Goal: Task Accomplishment & Management: Use online tool/utility

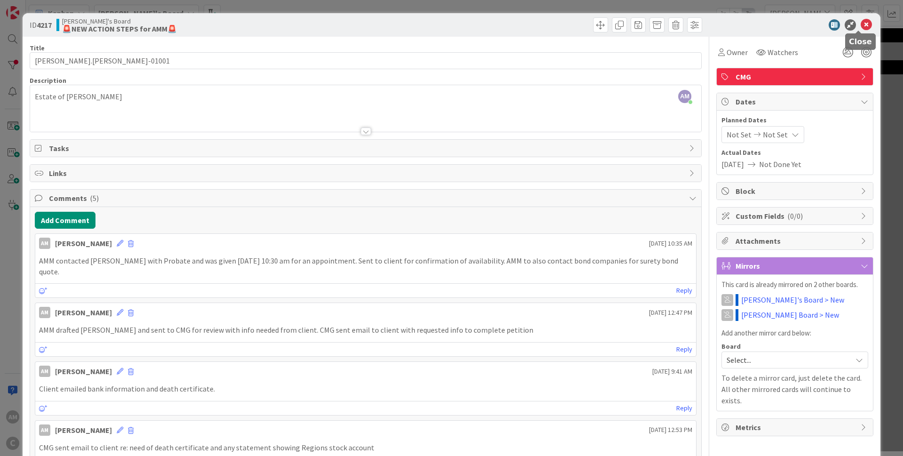
click at [860, 23] on icon at bounding box center [865, 24] width 11 height 11
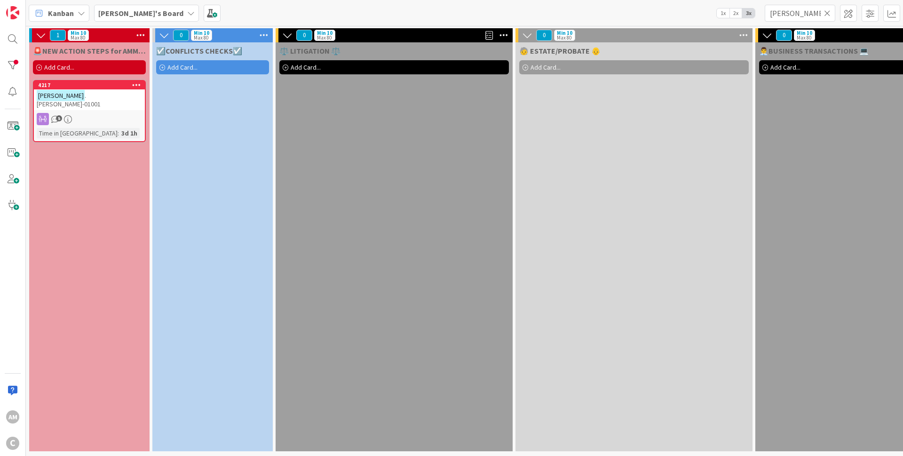
click at [176, 68] on span "Add Card..." at bounding box center [182, 67] width 30 height 8
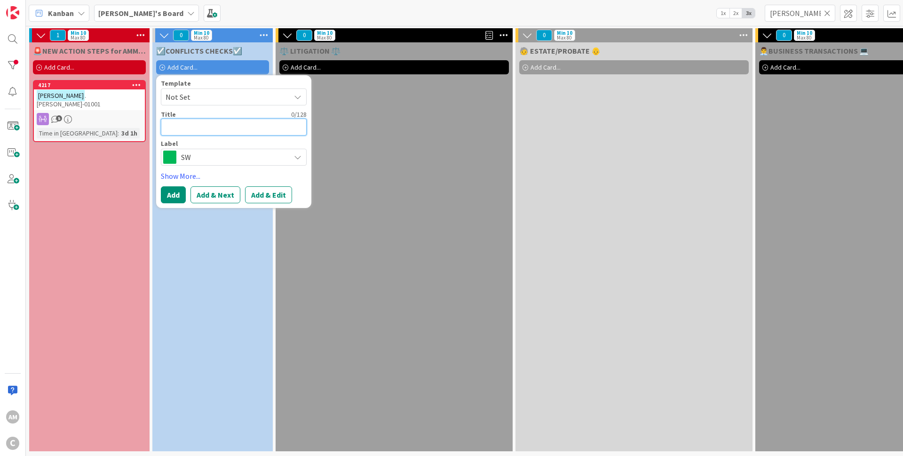
type textarea "C"
type textarea "x"
type textarea "Ch"
type textarea "x"
type textarea "Cha"
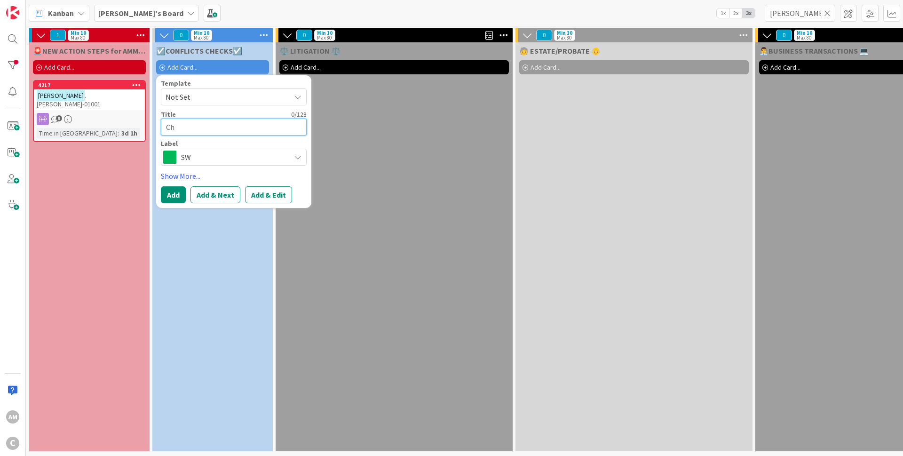
type textarea "x"
type textarea "Chaz"
type textarea "x"
type textarea "Chaze"
type textarea "x"
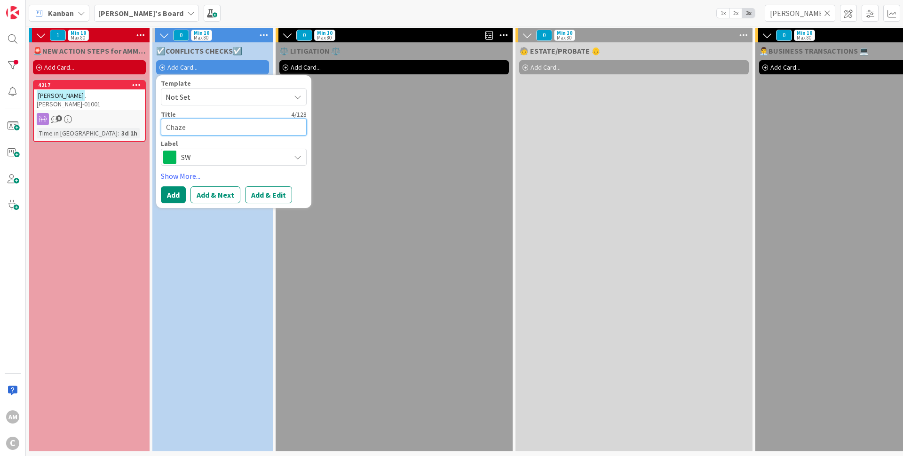
type textarea "Chaze"
type textarea "x"
type textarea "Chaze L"
type textarea "x"
type textarea "Chaze La"
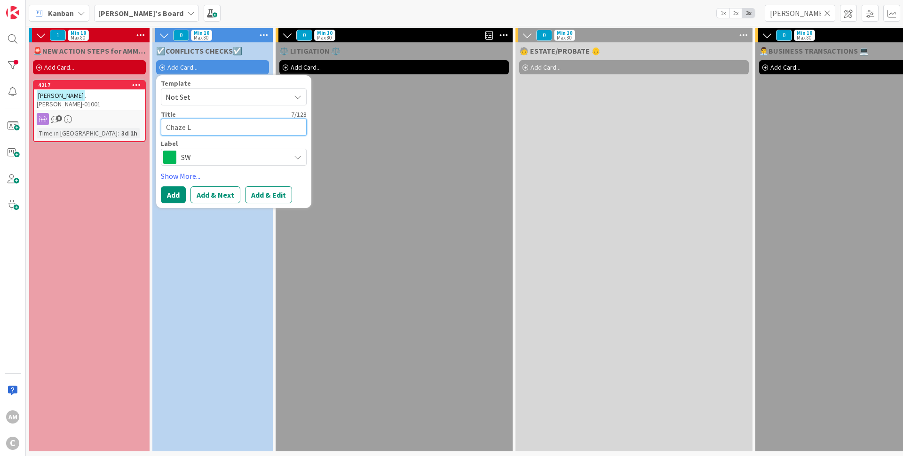
type textarea "x"
type textarea "[PERSON_NAME]"
type textarea "x"
type textarea "[PERSON_NAME]"
type textarea "x"
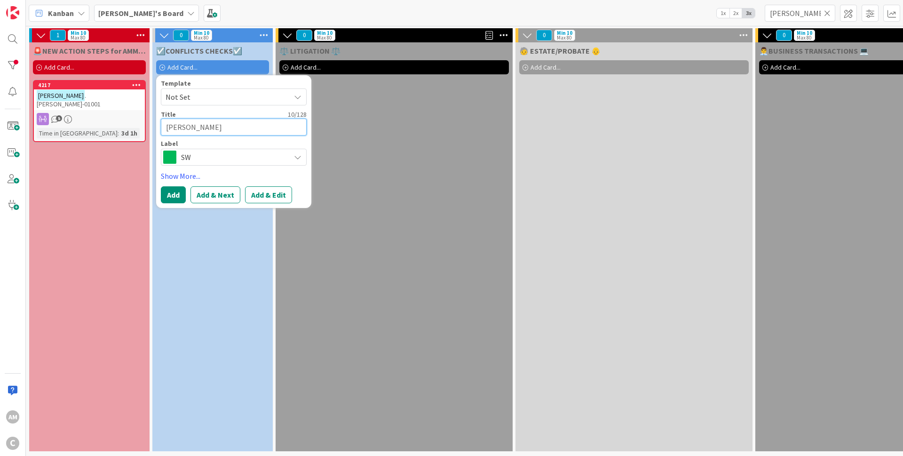
type textarea "[PERSON_NAME]"
type textarea "x"
drag, startPoint x: 180, startPoint y: 127, endPoint x: 194, endPoint y: 139, distance: 18.1
click at [181, 127] on textarea "[PERSON_NAME]" at bounding box center [234, 126] width 146 height 17
type textarea "[PERSON_NAME]"
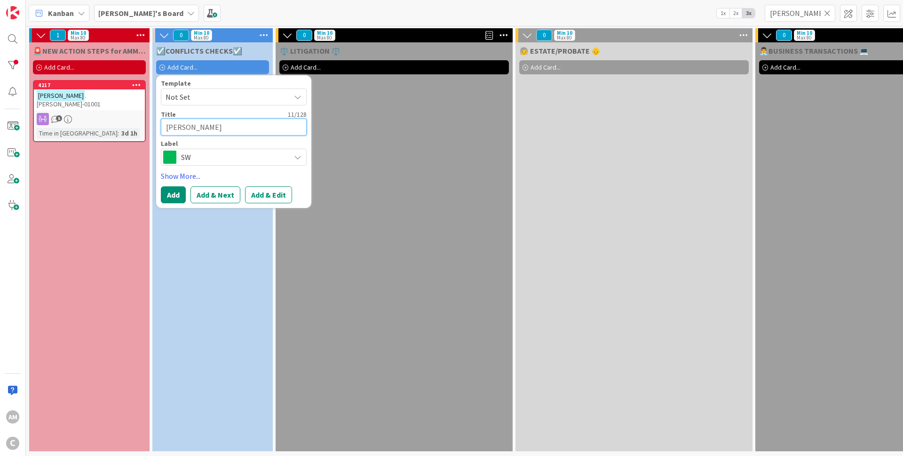
type textarea "x"
type textarea "[PERSON_NAME]"
type textarea "x"
type textarea "[PERSON_NAME]"
click at [223, 162] on span "SW" at bounding box center [233, 156] width 104 height 13
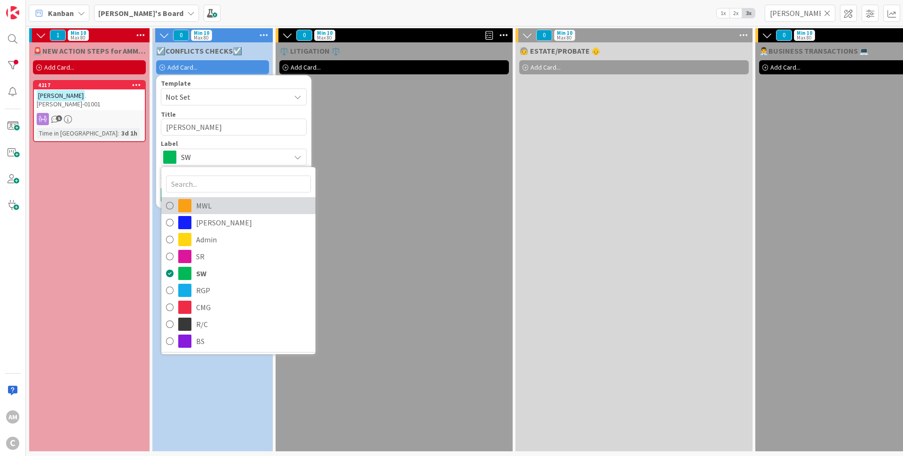
click at [203, 206] on span "MWL" at bounding box center [253, 205] width 115 height 14
type textarea "x"
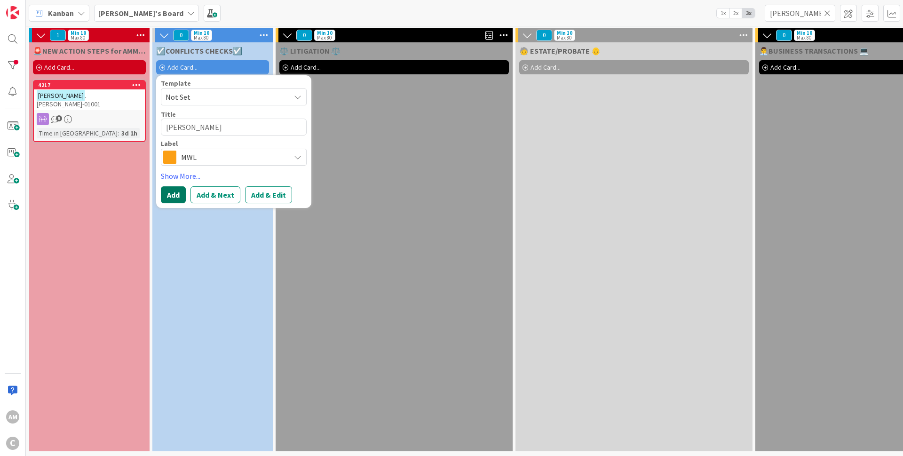
click at [181, 194] on button "Add" at bounding box center [173, 194] width 25 height 17
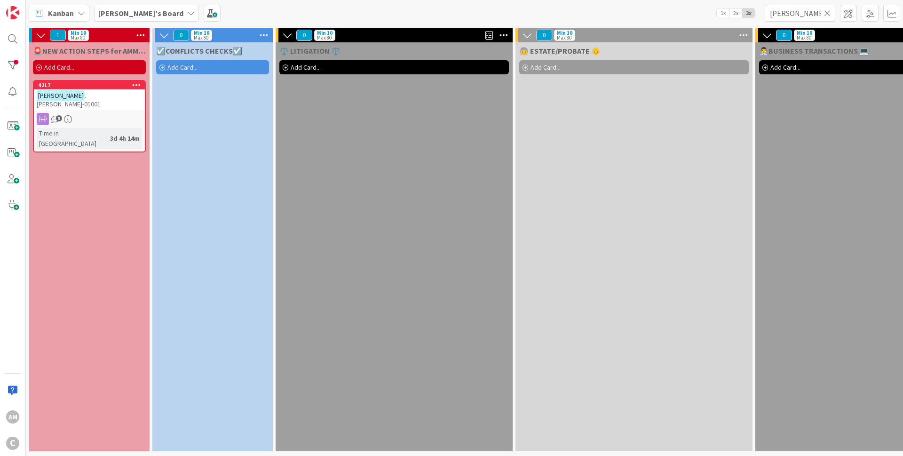
scroll to position [4, 0]
click at [827, 14] on icon at bounding box center [827, 13] width 7 height 8
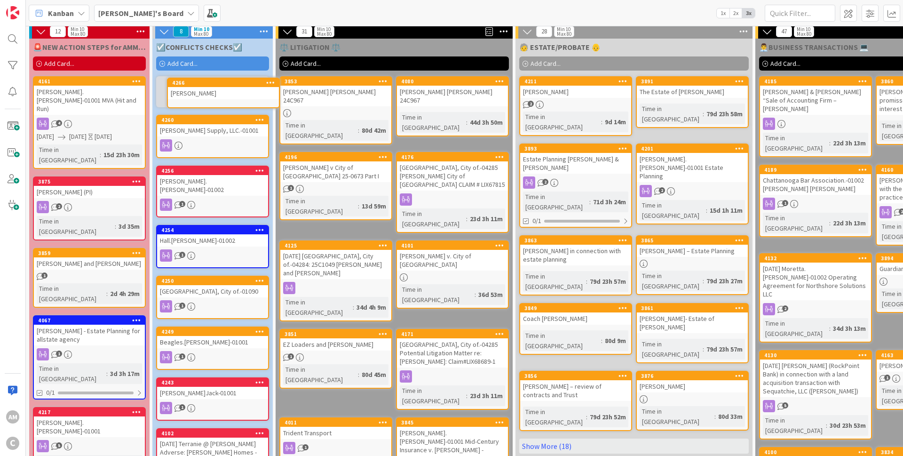
scroll to position [0, 0]
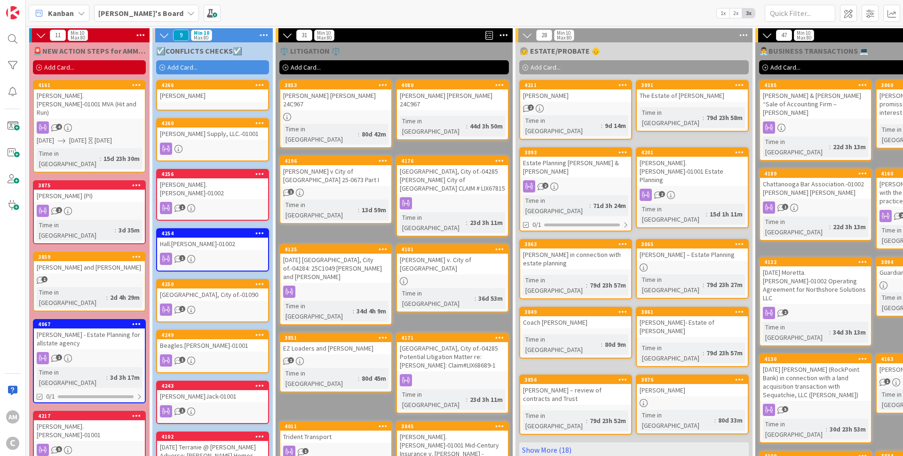
click at [229, 91] on div "[PERSON_NAME]" at bounding box center [212, 95] width 111 height 12
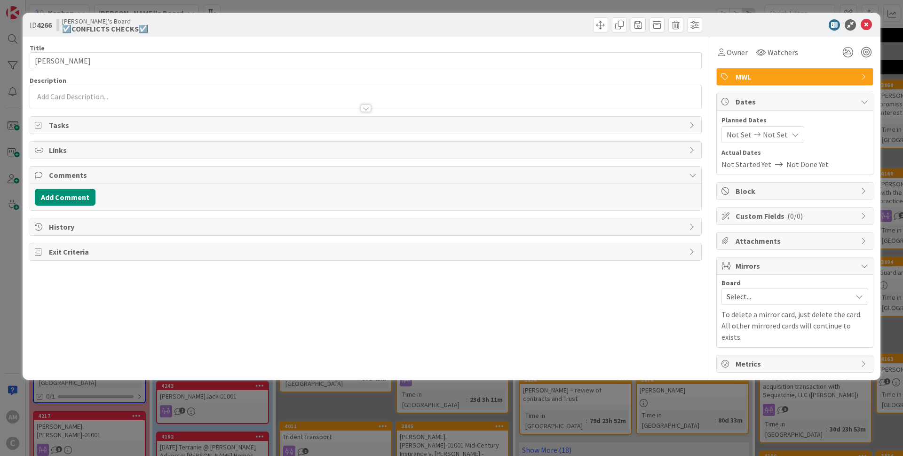
click at [103, 97] on div at bounding box center [365, 98] width 671 height 19
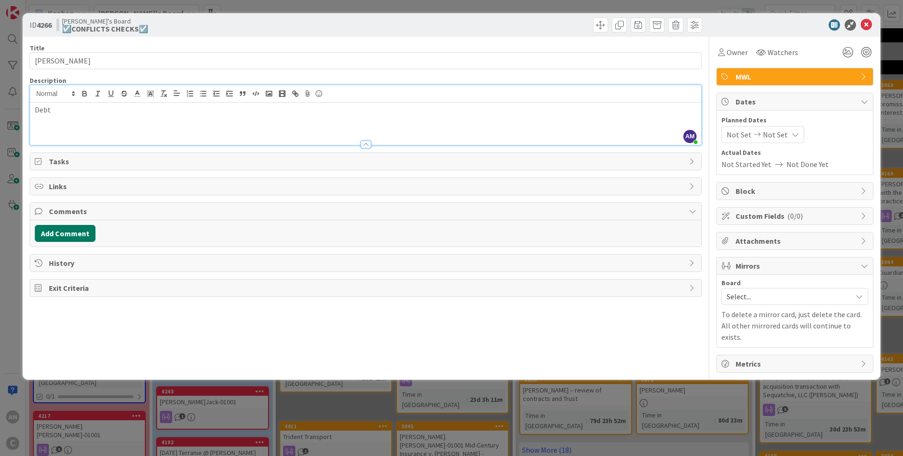
click at [61, 225] on button "Add Comment" at bounding box center [65, 233] width 61 height 17
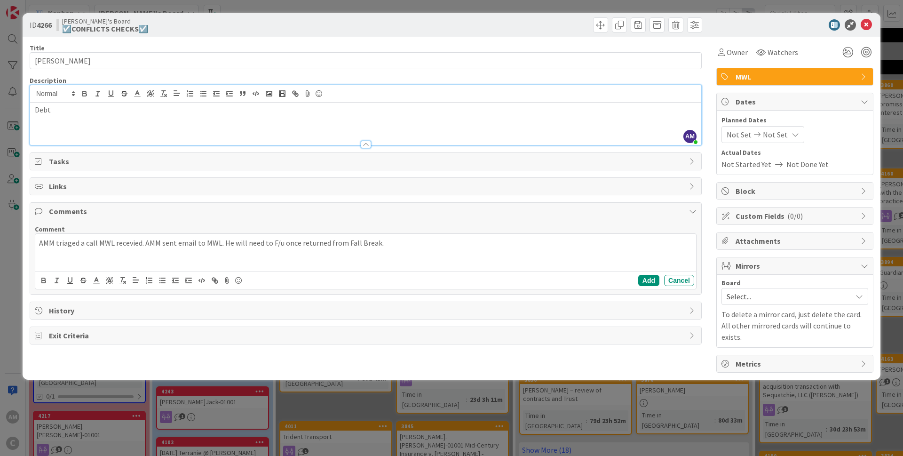
click at [94, 120] on div "Debt" at bounding box center [365, 124] width 671 height 42
click at [766, 265] on span "Mirrors" at bounding box center [795, 265] width 120 height 11
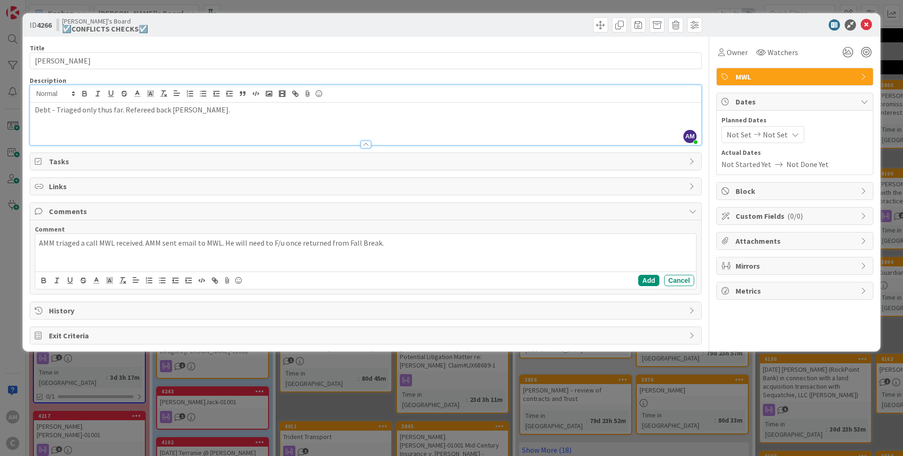
click at [765, 268] on span "Mirrors" at bounding box center [795, 265] width 120 height 11
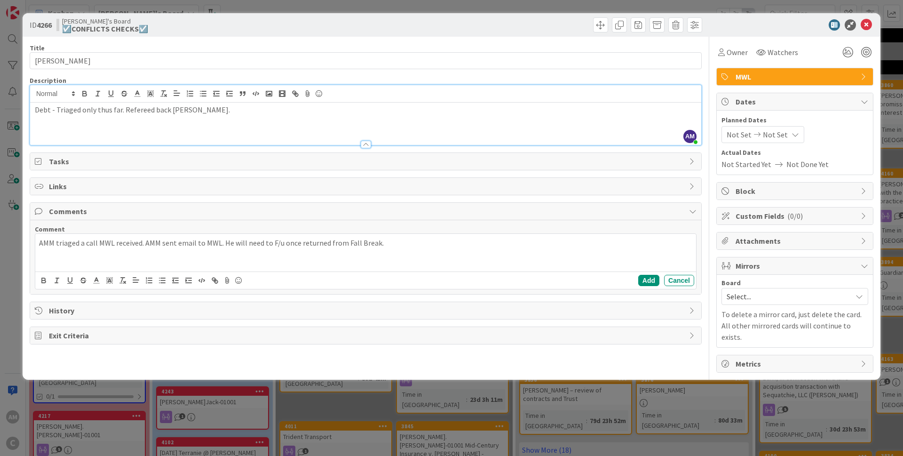
click at [756, 297] on span "Select..." at bounding box center [786, 296] width 120 height 13
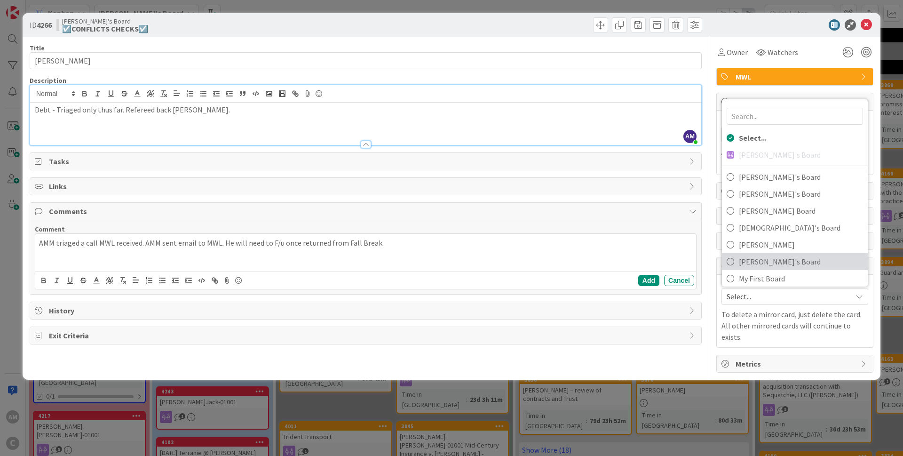
click at [756, 264] on span "[PERSON_NAME]'s Board" at bounding box center [801, 261] width 124 height 14
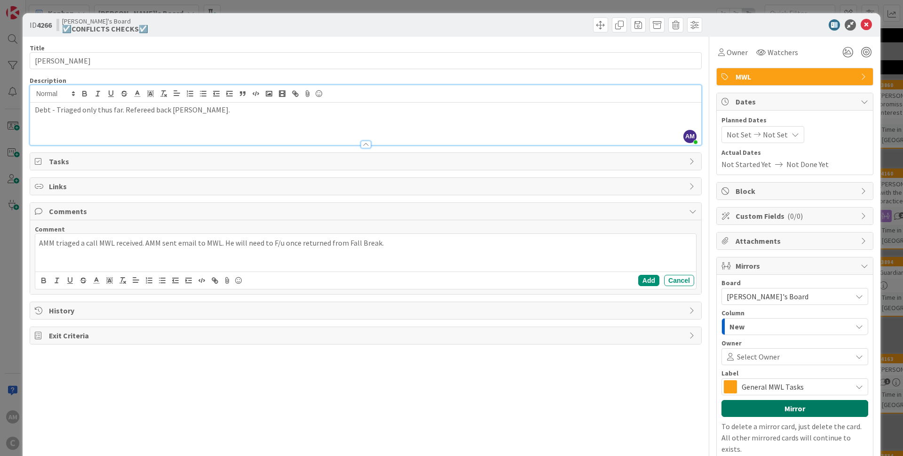
click at [774, 404] on button "Mirror" at bounding box center [794, 408] width 147 height 17
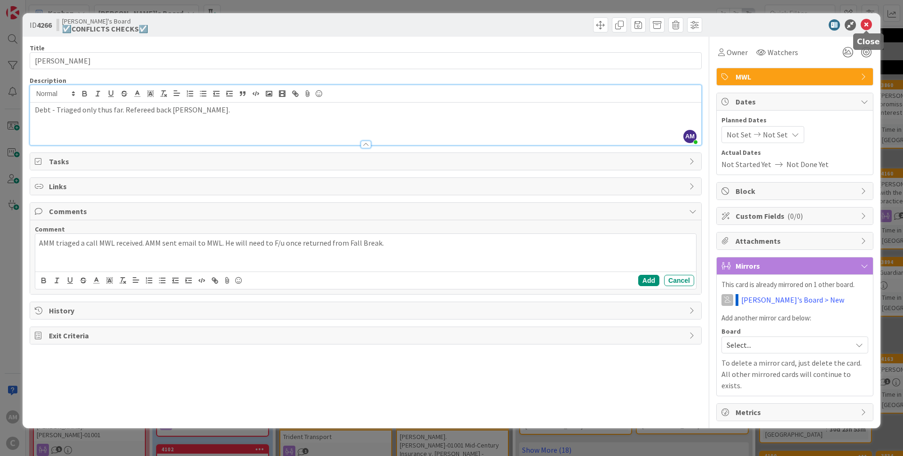
click at [868, 24] on icon at bounding box center [865, 24] width 11 height 11
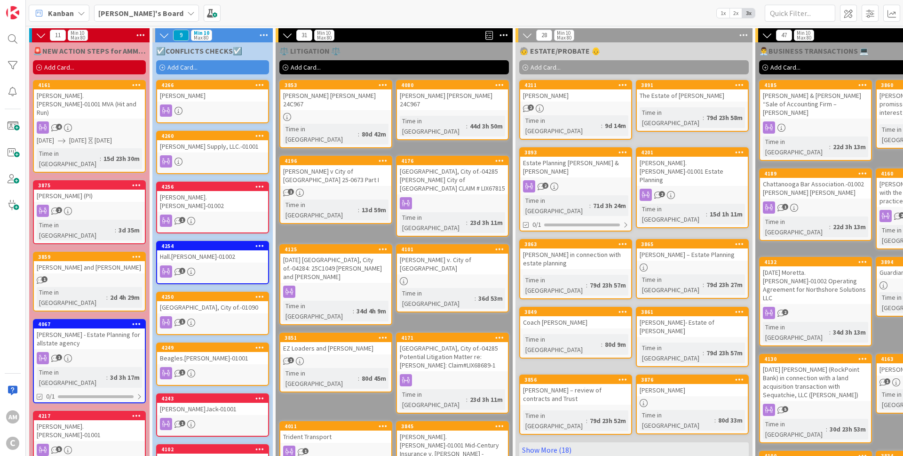
click at [82, 69] on div "Add Card..." at bounding box center [89, 67] width 113 height 14
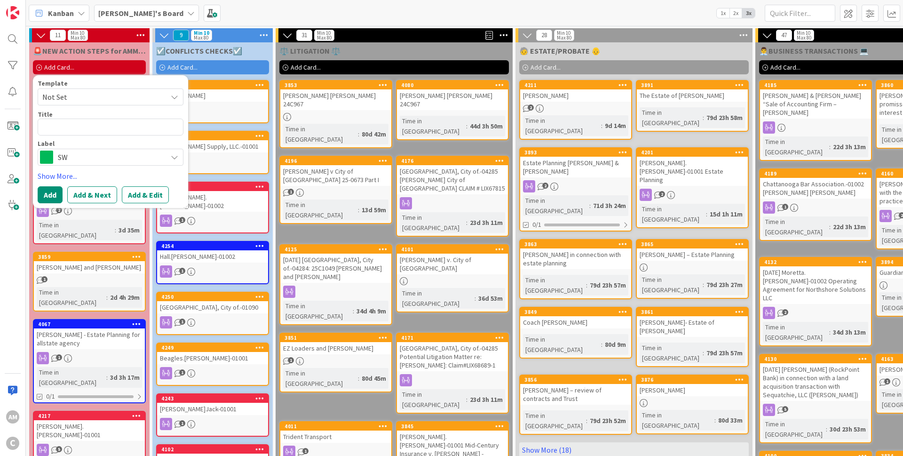
type textarea "x"
type textarea "R"
type textarea "x"
type textarea "Rem"
type textarea "x"
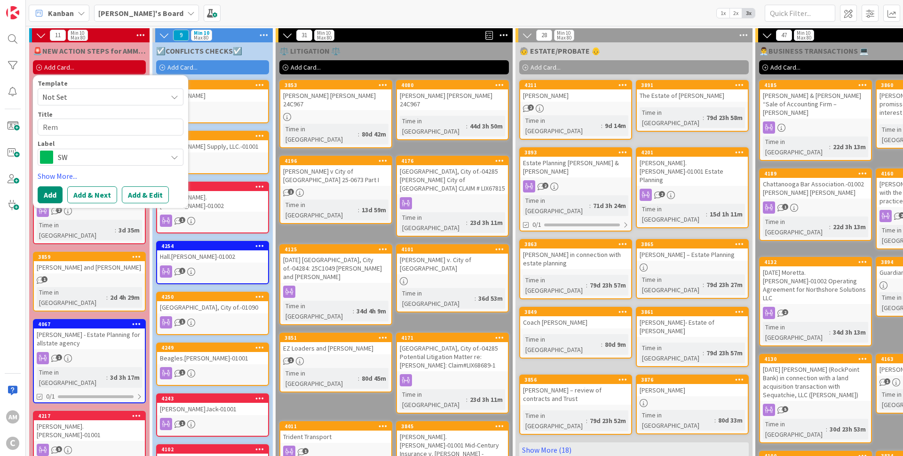
type textarea "Remi"
type textarea "x"
type textarea "Remin"
type textarea "x"
type textarea "Remind"
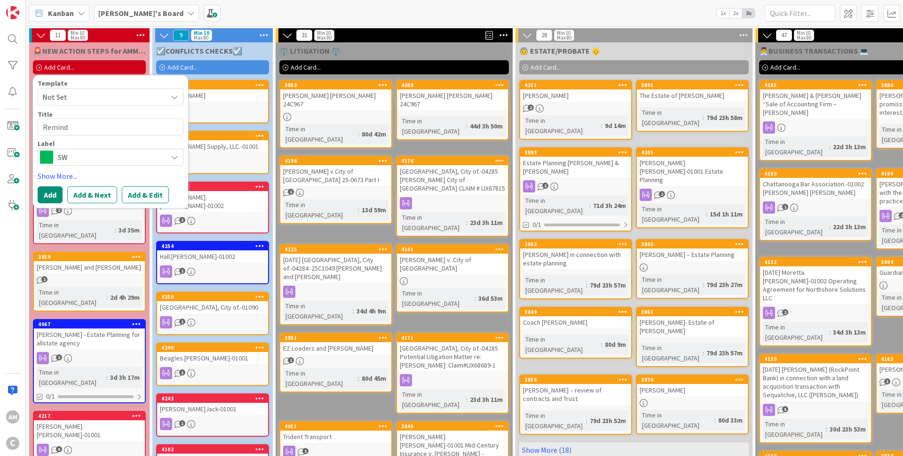
type textarea "x"
type textarea "Remind"
type textarea "x"
type textarea "Remind M"
type textarea "x"
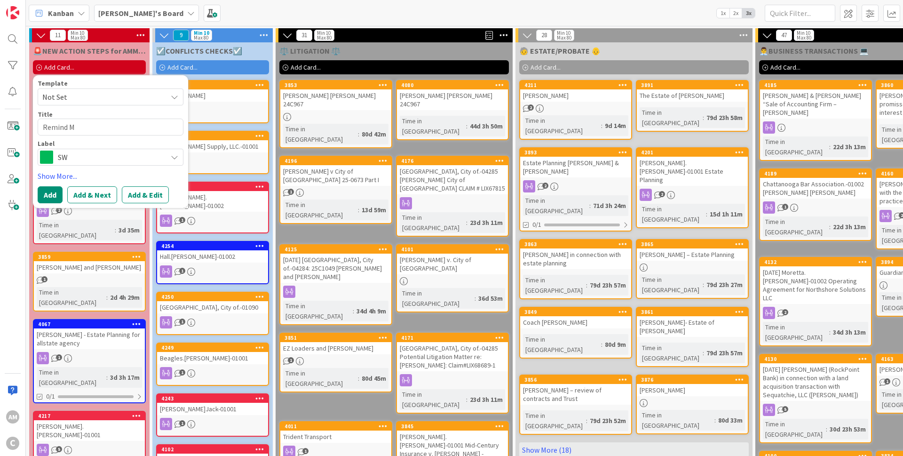
type textarea "Remind MW"
type textarea "x"
type textarea "Remind MWL"
type textarea "x"
type textarea "Remind MWL"
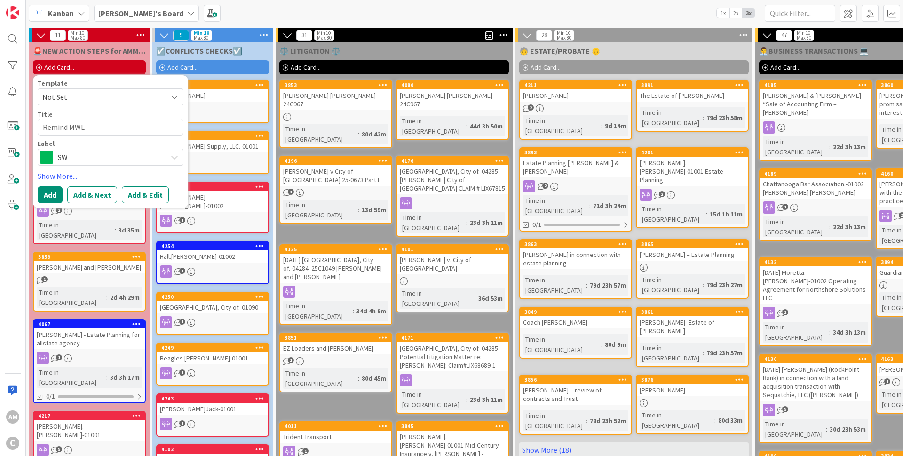
click at [96, 151] on span "SW" at bounding box center [110, 156] width 104 height 13
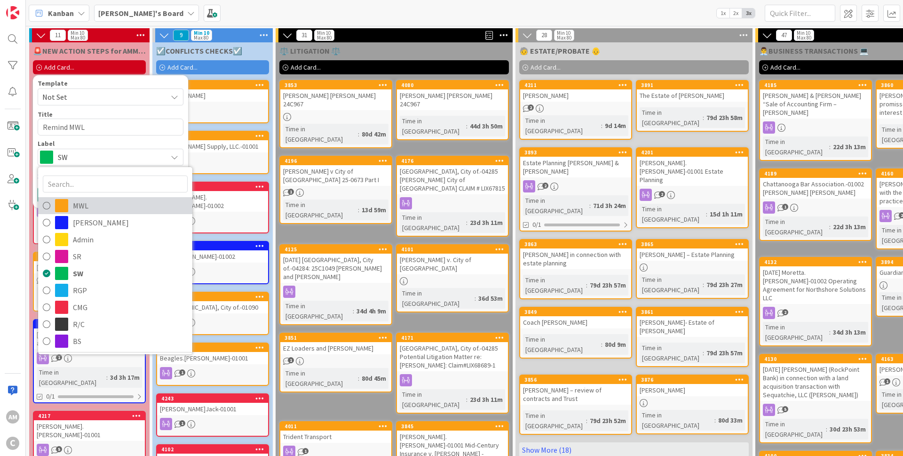
click at [77, 211] on span "MWL" at bounding box center [130, 205] width 115 height 14
type textarea "x"
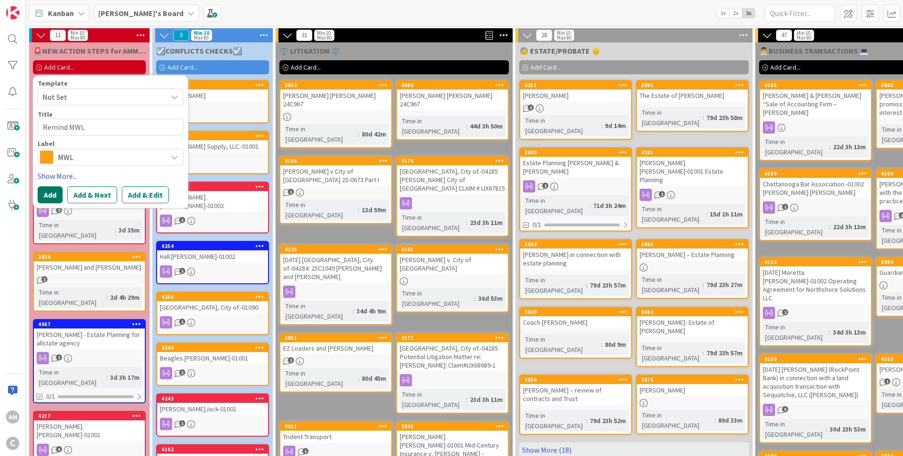
click at [47, 195] on button "Add" at bounding box center [50, 194] width 25 height 17
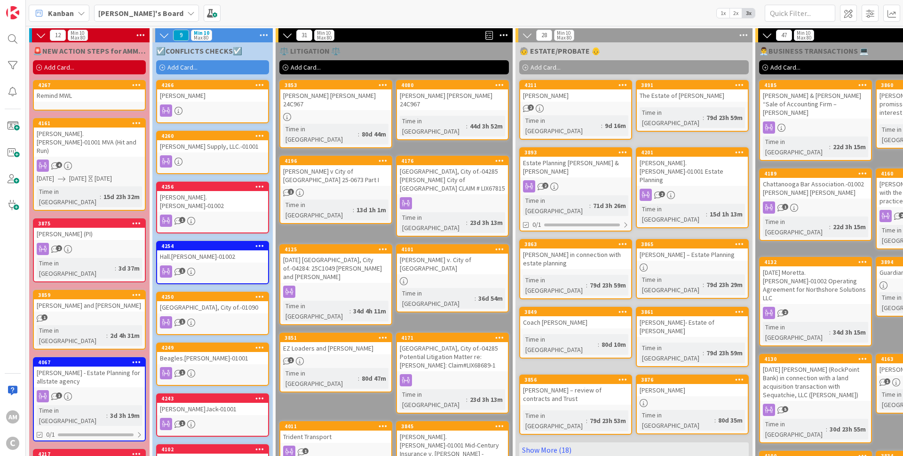
click at [101, 95] on div "Remind MWL" at bounding box center [89, 95] width 111 height 12
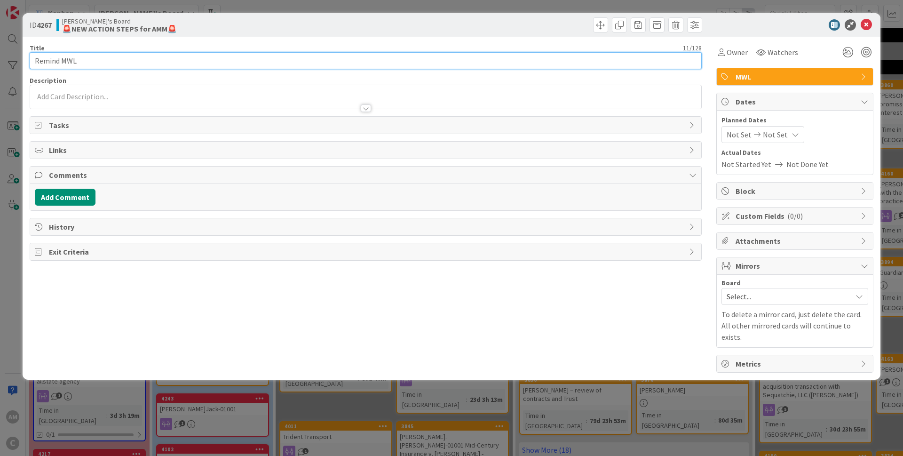
click at [115, 55] on input "Remind MWL" at bounding box center [366, 60] width 672 height 17
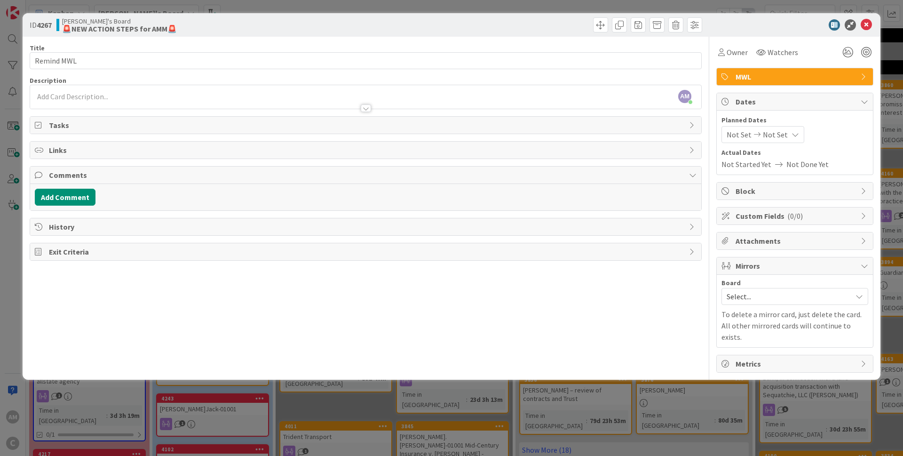
click at [64, 100] on div at bounding box center [365, 104] width 671 height 10
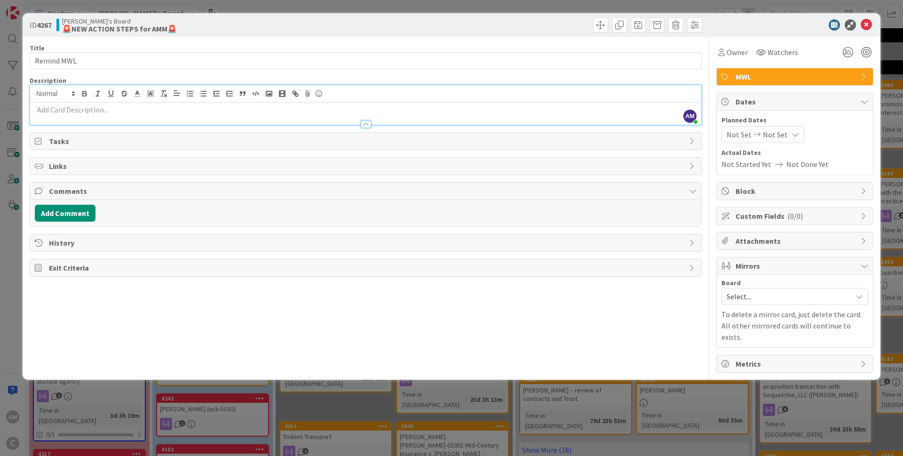
click at [185, 106] on p at bounding box center [366, 109] width 662 height 11
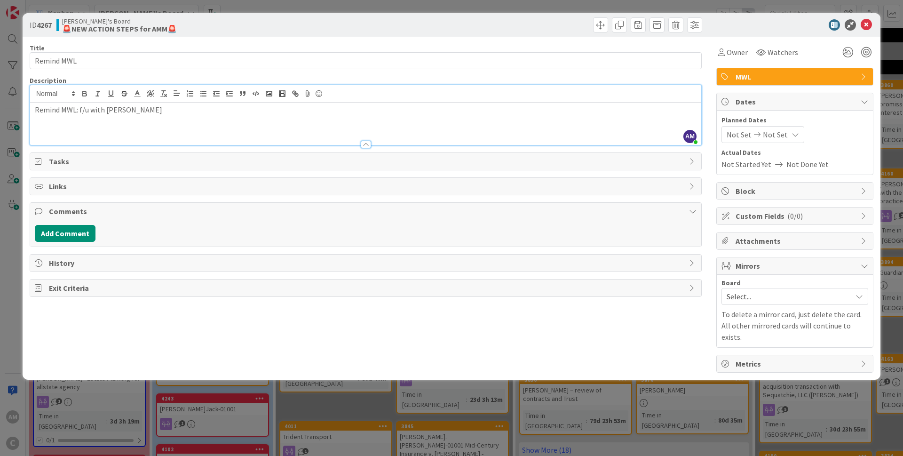
click at [142, 109] on p "Remind MWL: f/u with [PERSON_NAME]" at bounding box center [366, 109] width 662 height 11
click at [87, 238] on button "Add Comment" at bounding box center [65, 233] width 61 height 17
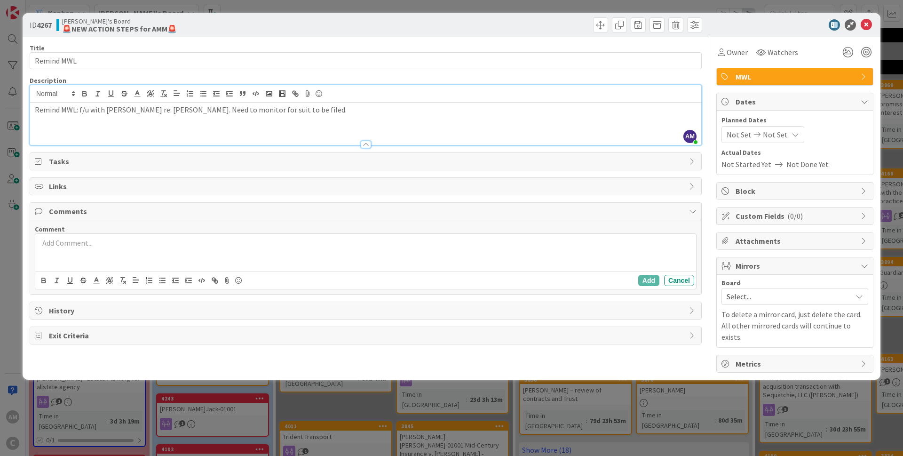
click at [336, 111] on p "Remind MWL: f/u with [PERSON_NAME] re: [PERSON_NAME]. Need to monitor for suit …" at bounding box center [366, 109] width 662 height 11
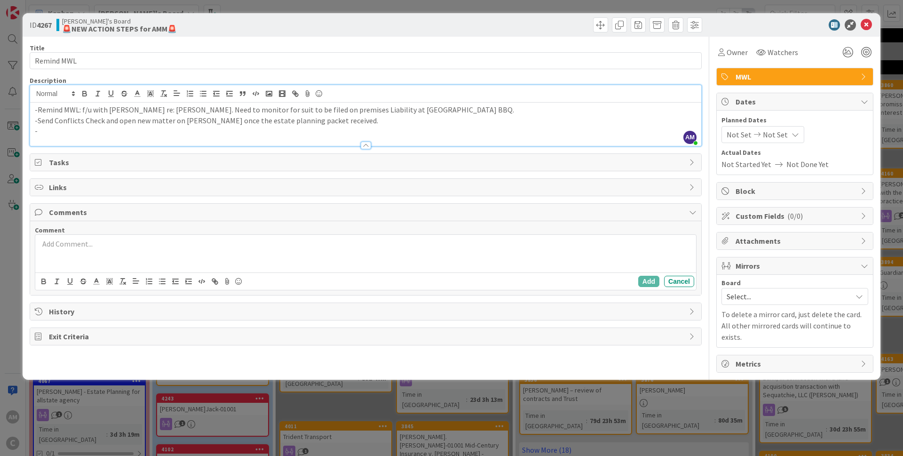
click at [224, 119] on p "-Send Conflicts Check and open new matter on [PERSON_NAME] once the estate plan…" at bounding box center [366, 120] width 662 height 11
click at [865, 26] on icon at bounding box center [865, 24] width 11 height 11
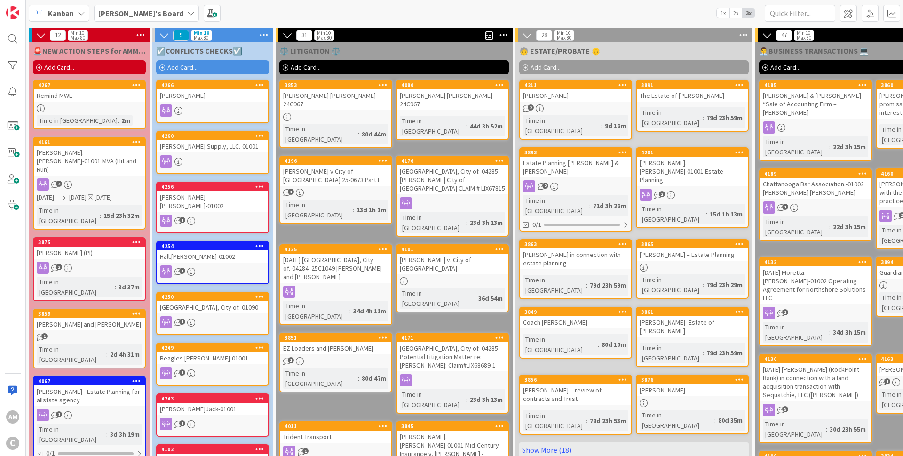
click at [104, 102] on div "4267 Remind MWL Time in Column : 2m" at bounding box center [89, 104] width 113 height 49
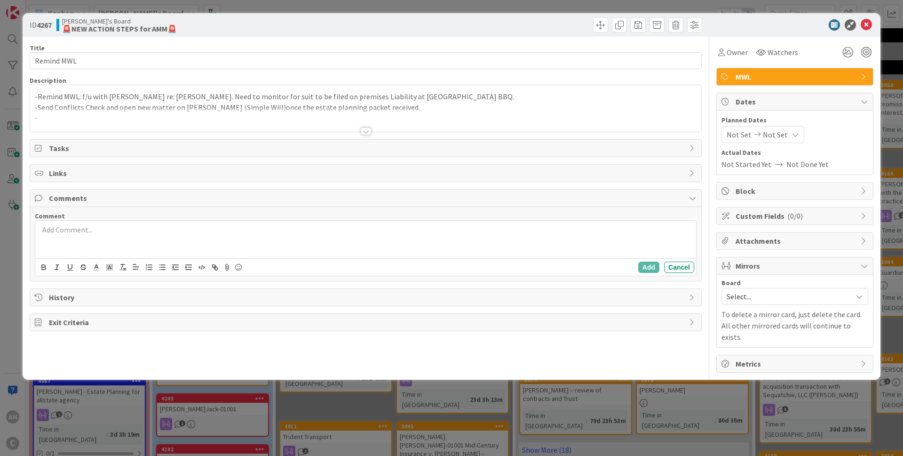
click at [363, 137] on div "Title 11 / 128 Remind MWL Description -Remind MWL: f/u with [PERSON_NAME] re: […" at bounding box center [366, 205] width 672 height 336
click at [406, 111] on div at bounding box center [365, 120] width 671 height 24
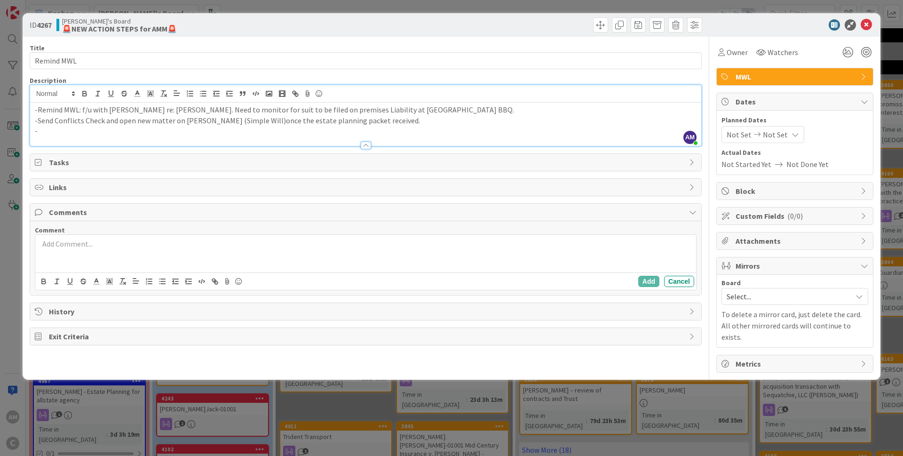
click at [419, 130] on p "-" at bounding box center [366, 131] width 662 height 11
click at [231, 138] on div at bounding box center [365, 141] width 671 height 10
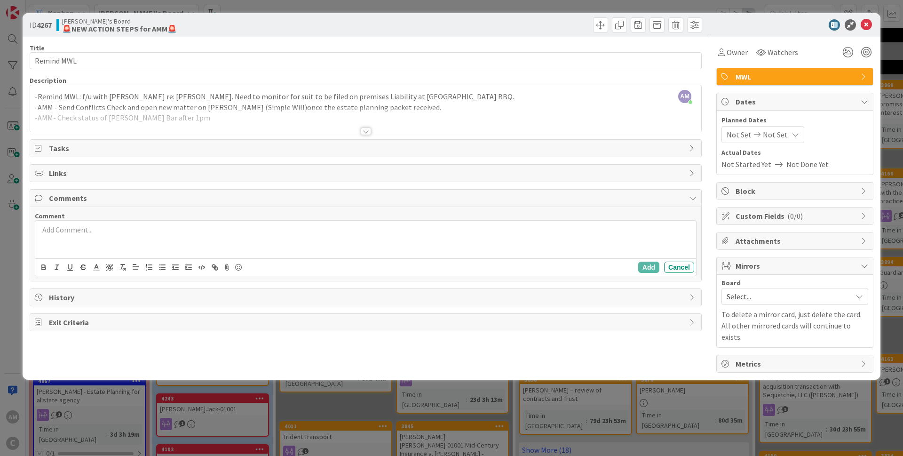
click at [231, 128] on div at bounding box center [365, 120] width 671 height 24
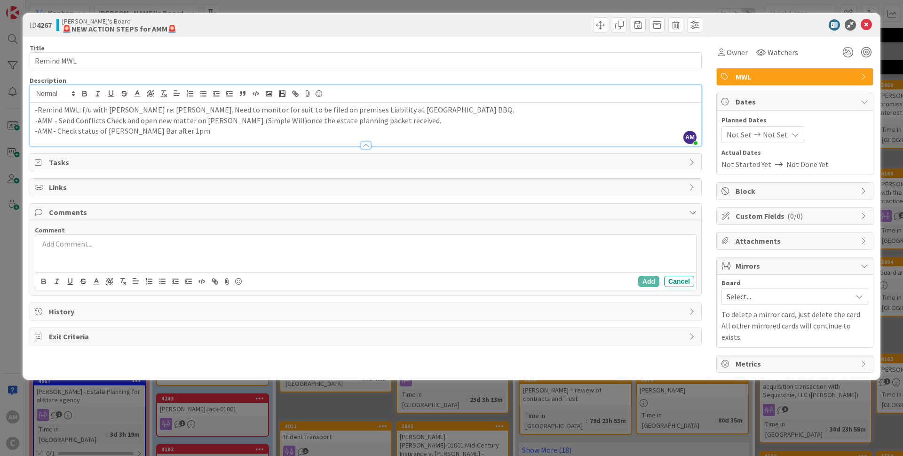
click at [233, 131] on p "-AMM- Check status of [PERSON_NAME] Bar after 1pm" at bounding box center [366, 131] width 662 height 11
click at [144, 134] on p "-AMM- Check status of [PERSON_NAME] Bar after 1pm" at bounding box center [366, 131] width 662 height 11
click at [269, 123] on p "-AMM - Send Conflicts Check and open new matter on [PERSON_NAME] (Simple Will)o…" at bounding box center [366, 120] width 662 height 11
click at [260, 137] on div at bounding box center [365, 141] width 671 height 10
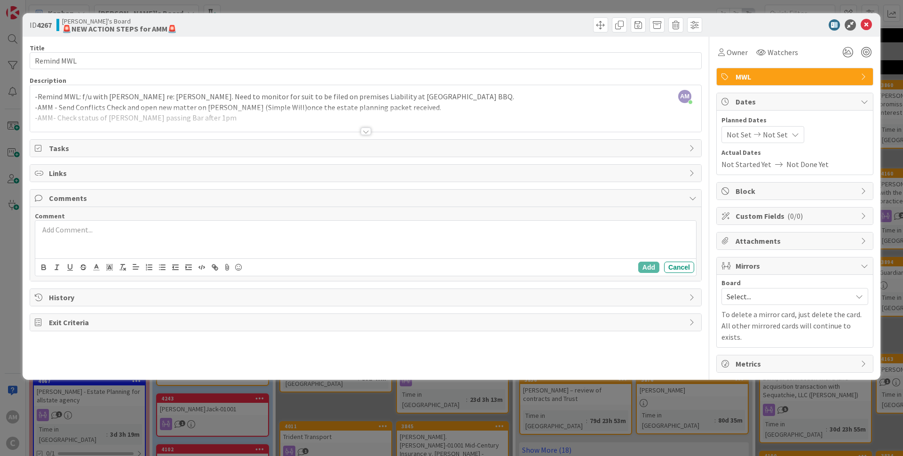
click at [227, 119] on div at bounding box center [365, 120] width 671 height 24
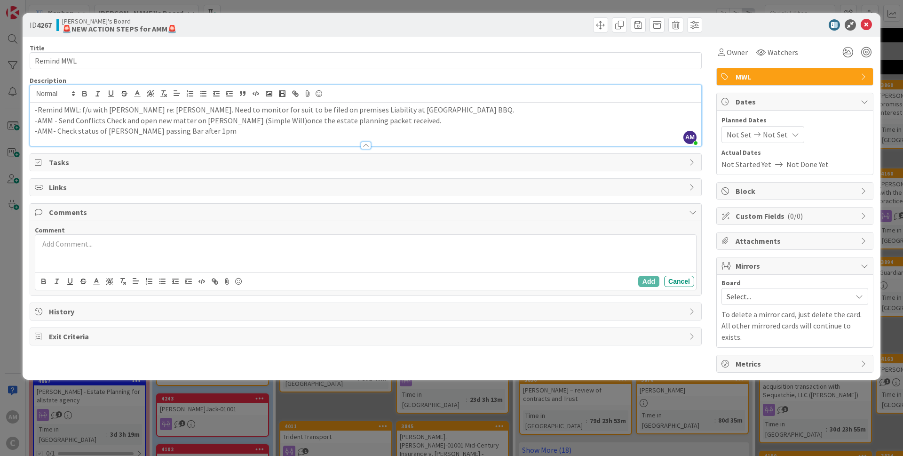
click at [224, 131] on p "-AMM- Check status of [PERSON_NAME] passing Bar after 1pm" at bounding box center [366, 131] width 662 height 11
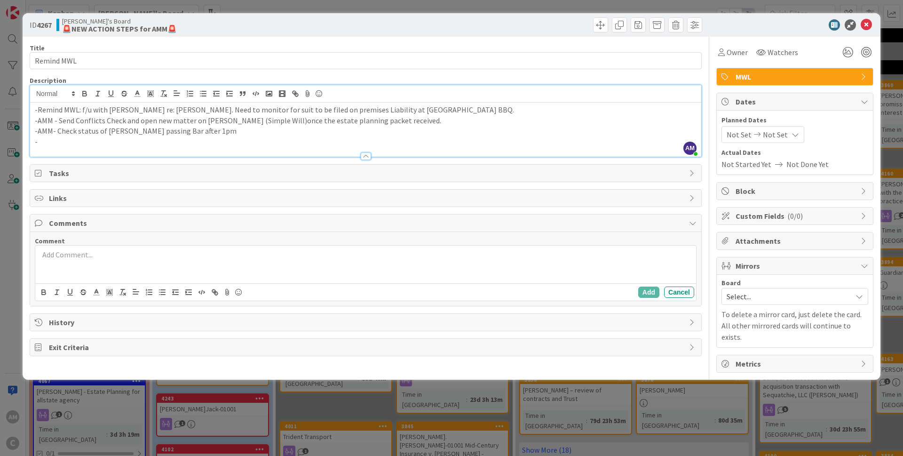
click at [462, 111] on p "-Remind MWL: f/u with [PERSON_NAME] re: [PERSON_NAME]. Need to monitor for suit…" at bounding box center [366, 109] width 662 height 11
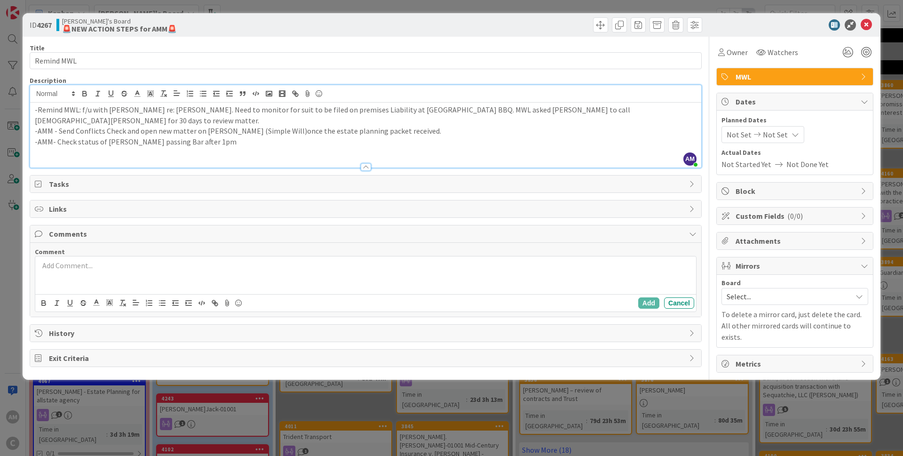
click at [795, 264] on span "Mirrors" at bounding box center [795, 265] width 120 height 11
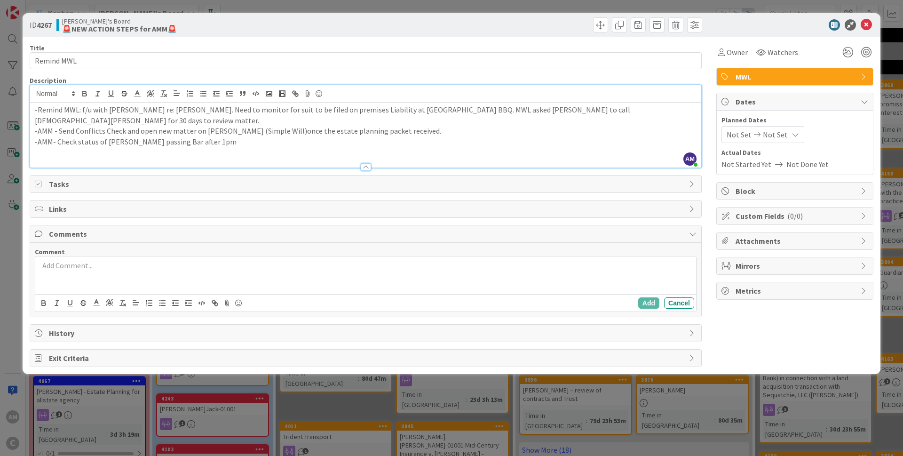
click at [795, 265] on span "Mirrors" at bounding box center [795, 265] width 120 height 11
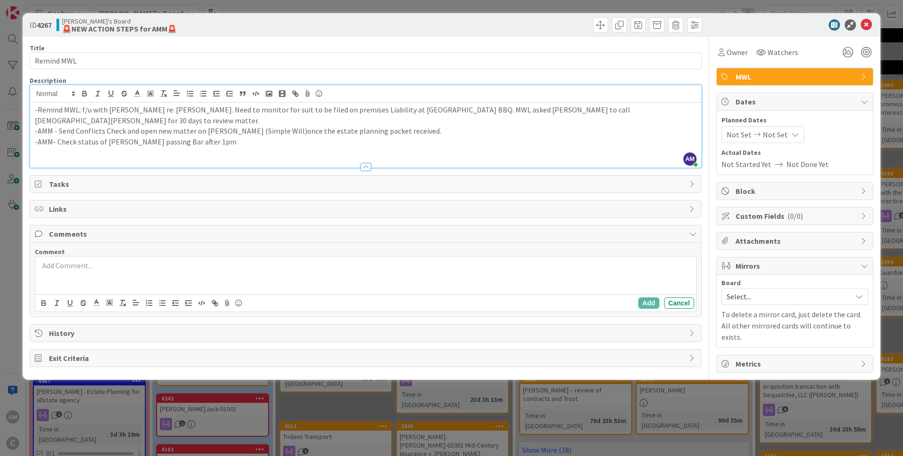
click at [763, 296] on span "Select..." at bounding box center [786, 296] width 120 height 13
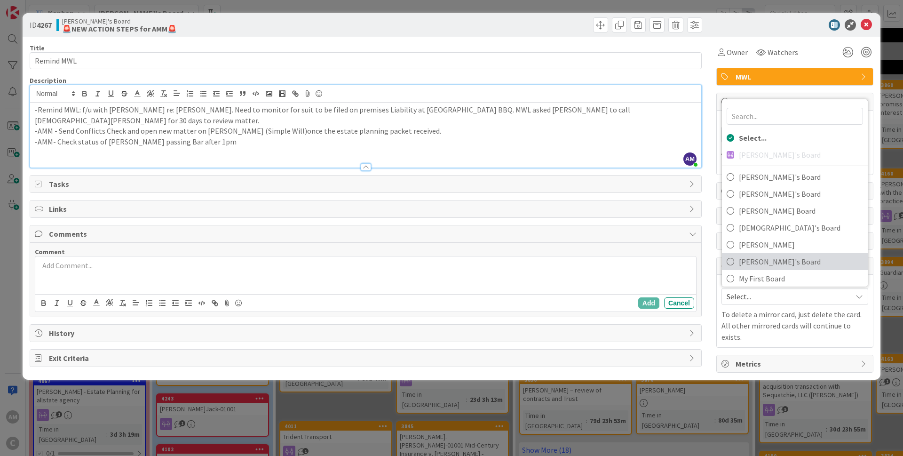
click at [771, 258] on span "[PERSON_NAME]'s Board" at bounding box center [801, 261] width 124 height 14
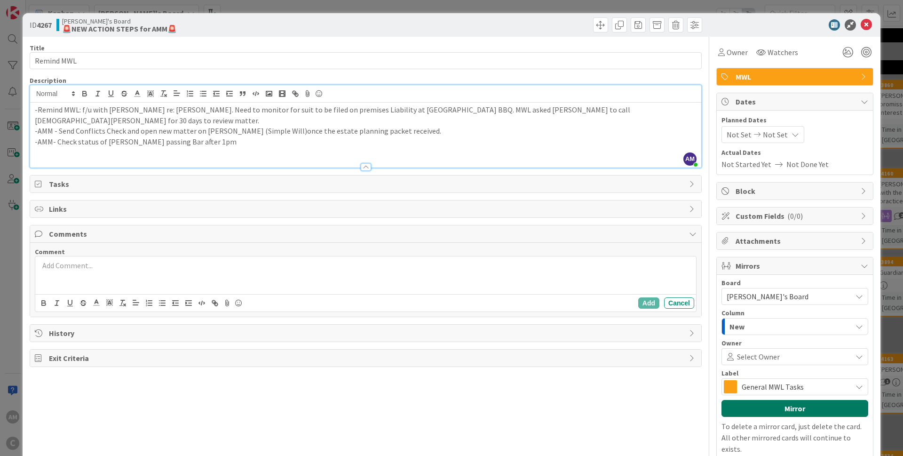
click at [756, 407] on button "Mirror" at bounding box center [794, 408] width 147 height 17
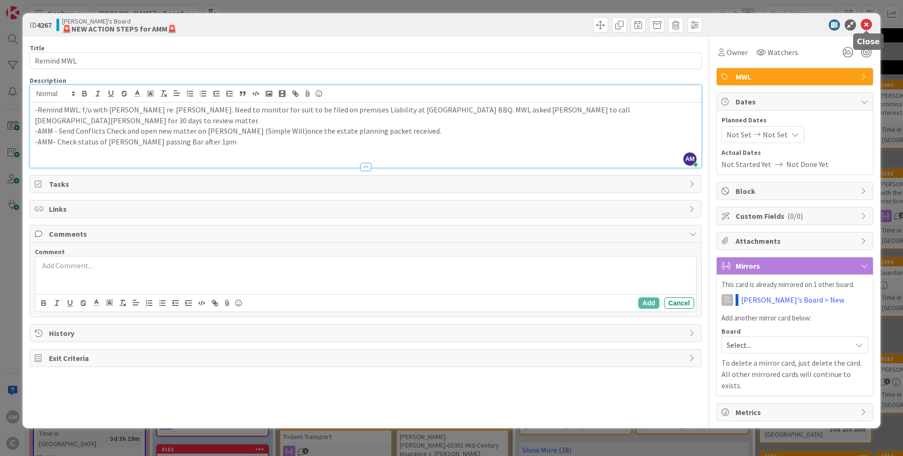
click at [862, 24] on icon at bounding box center [865, 24] width 11 height 11
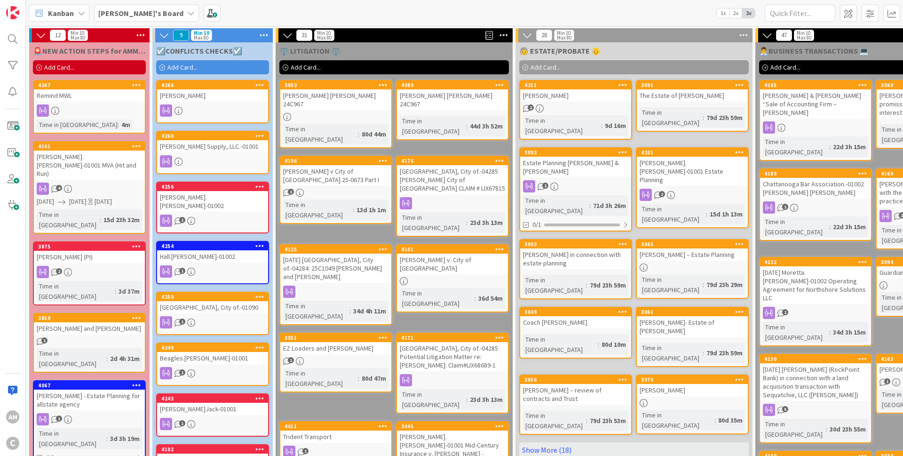
click at [204, 144] on div "[PERSON_NAME] Supply, LLC.-01001" at bounding box center [212, 146] width 111 height 12
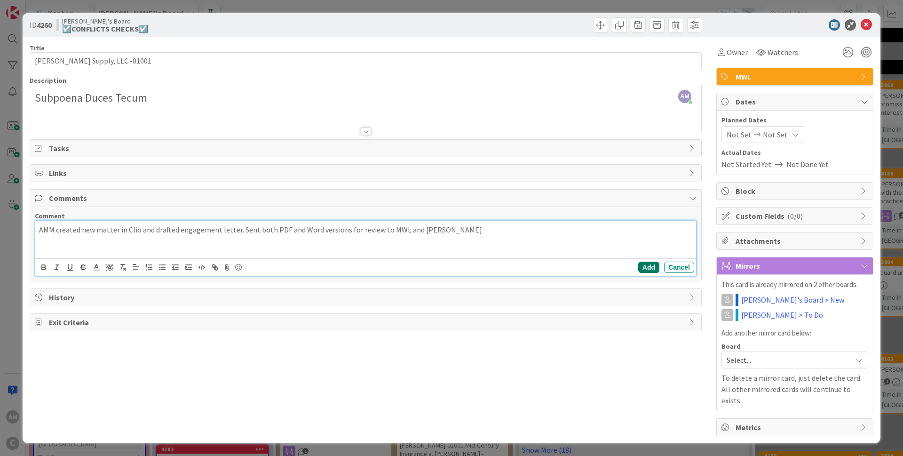
click at [646, 266] on button "Add" at bounding box center [648, 266] width 21 height 11
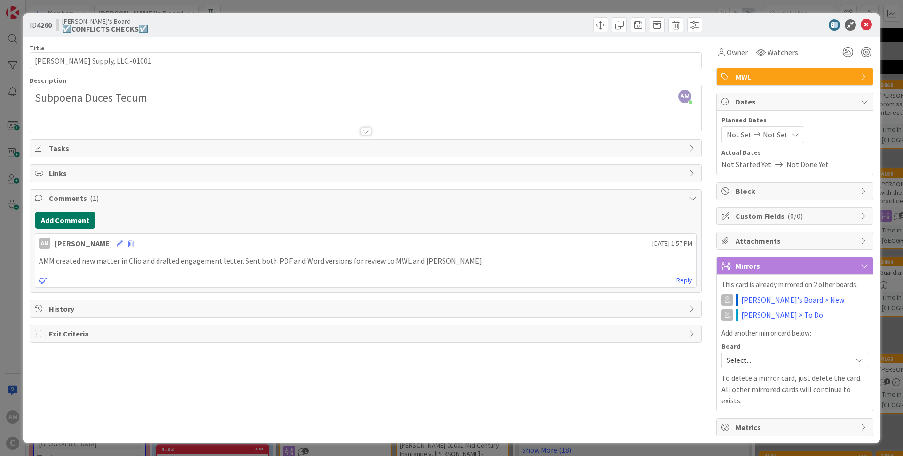
click at [51, 223] on button "Add Comment" at bounding box center [65, 220] width 61 height 17
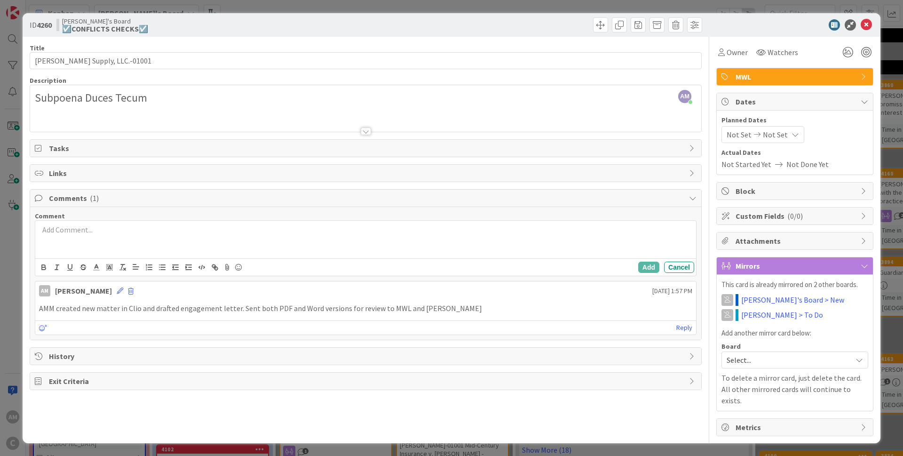
click at [87, 148] on span "Tasks" at bounding box center [366, 147] width 635 height 11
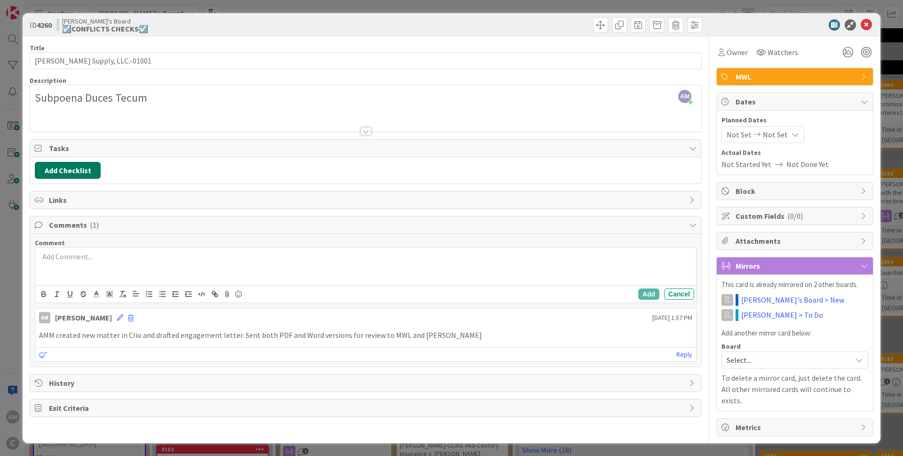
click at [69, 174] on button "Add Checklist" at bounding box center [68, 170] width 66 height 17
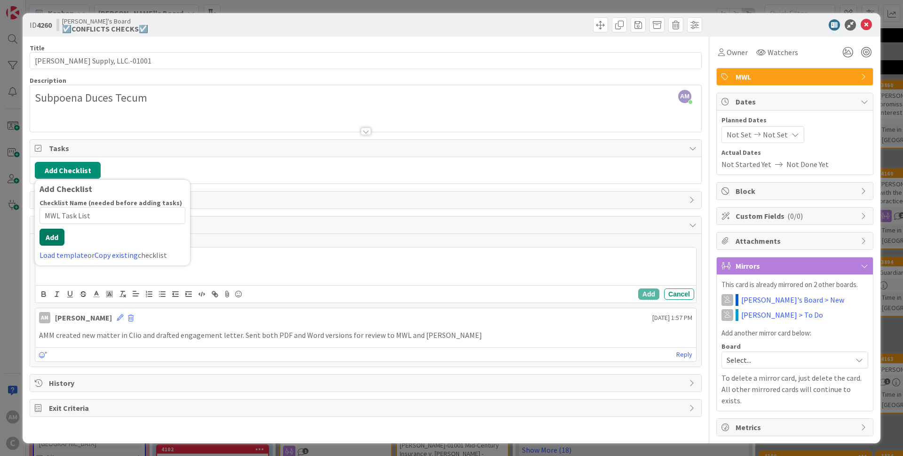
type input "MWL Task List"
click at [52, 249] on div "Checklist Name (needed before adding tasks) 13 / 64 MWL Task List Add Load temp…" at bounding box center [112, 229] width 146 height 62
click at [53, 228] on div "Checklist Name (needed before adding tasks) 13 / 64 MWL Task List Add Load temp…" at bounding box center [112, 229] width 146 height 62
click at [49, 236] on button "Add" at bounding box center [51, 237] width 25 height 17
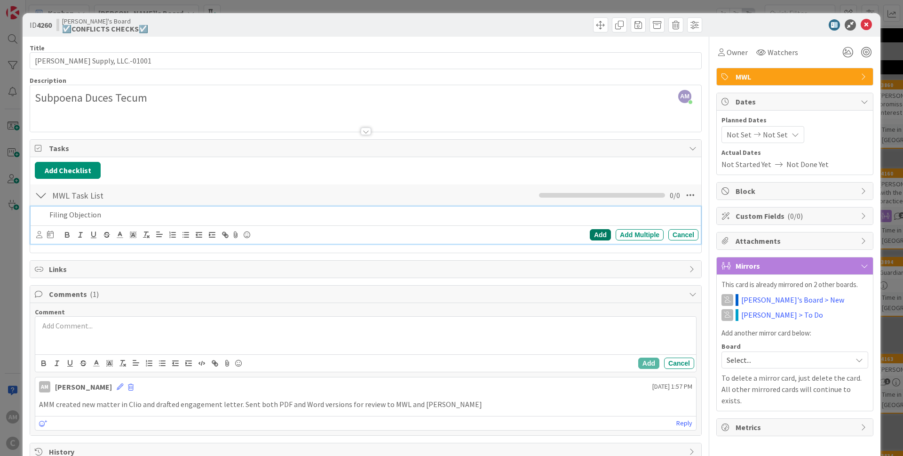
click at [596, 238] on div "Add" at bounding box center [600, 234] width 21 height 11
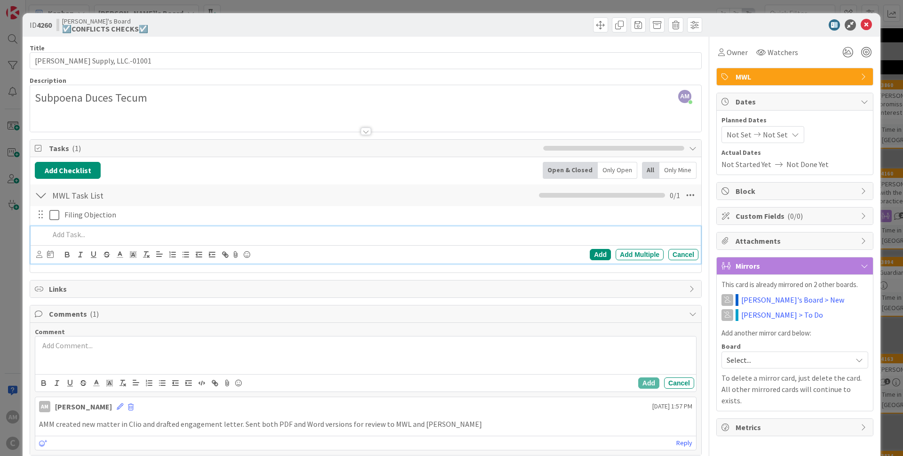
click at [81, 236] on p at bounding box center [371, 234] width 645 height 11
click at [590, 252] on div "Add" at bounding box center [600, 254] width 21 height 11
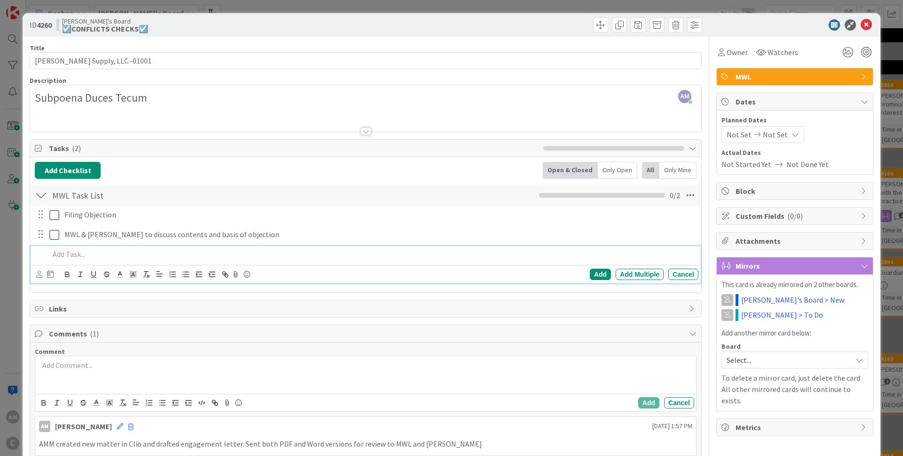
click at [93, 254] on p at bounding box center [371, 254] width 645 height 11
click at [600, 271] on div "Add" at bounding box center [600, 273] width 21 height 11
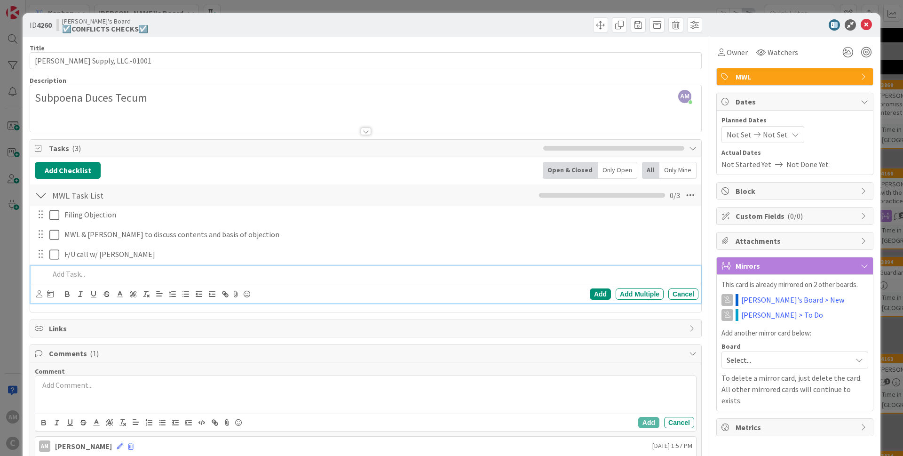
click at [90, 271] on p at bounding box center [371, 273] width 645 height 11
click at [590, 290] on div "Add" at bounding box center [600, 293] width 21 height 11
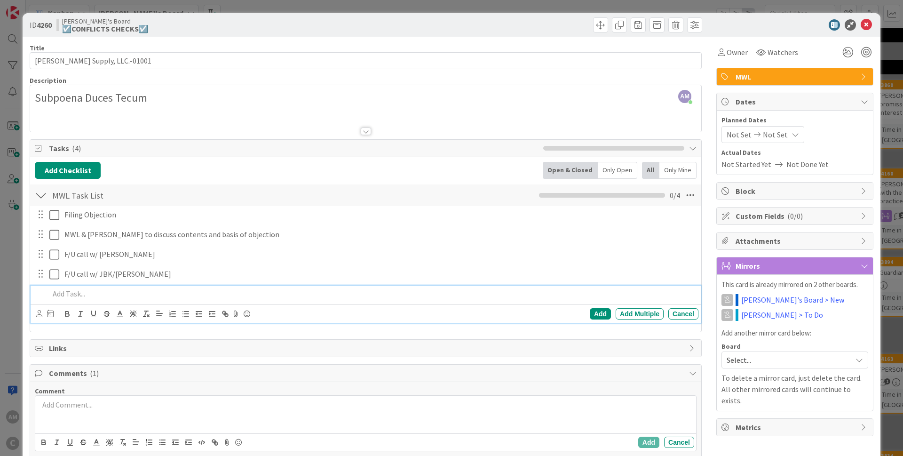
click at [121, 294] on p at bounding box center [371, 293] width 645 height 11
click at [584, 308] on div "Add Add Multiple Cancel" at bounding box center [563, 313] width 270 height 11
click at [590, 311] on div "Add" at bounding box center [600, 313] width 21 height 11
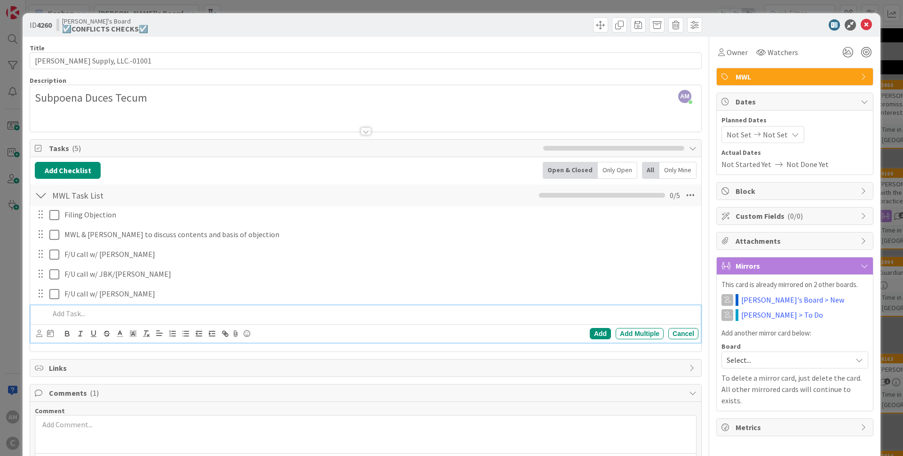
click at [60, 308] on div at bounding box center [372, 313] width 653 height 16
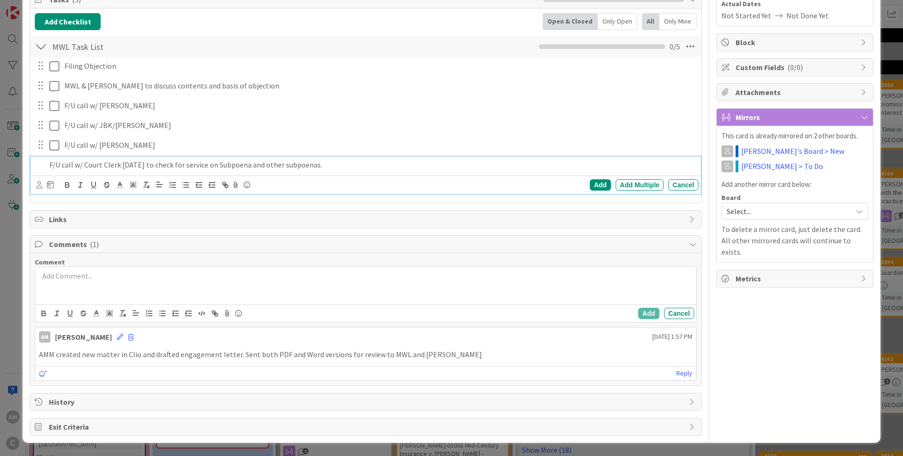
click at [333, 163] on p "F/U call w/ Court Clerk [DATE] to check for service on Subpoena and other subpo…" at bounding box center [371, 164] width 645 height 11
drag, startPoint x: 372, startPoint y: 164, endPoint x: 494, endPoint y: 198, distance: 126.4
click at [372, 164] on p "F/U call w/ Court Clerk [DATE] to check for service on Subpoena and other Subpo…" at bounding box center [371, 164] width 645 height 11
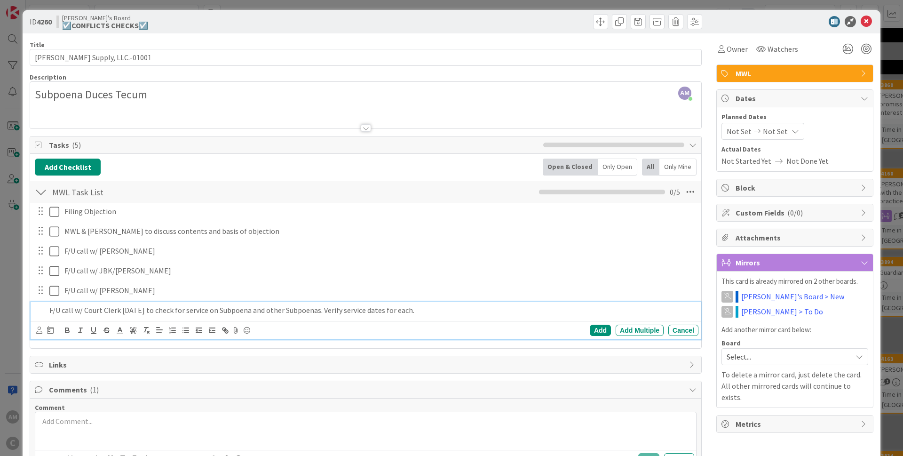
scroll to position [0, 0]
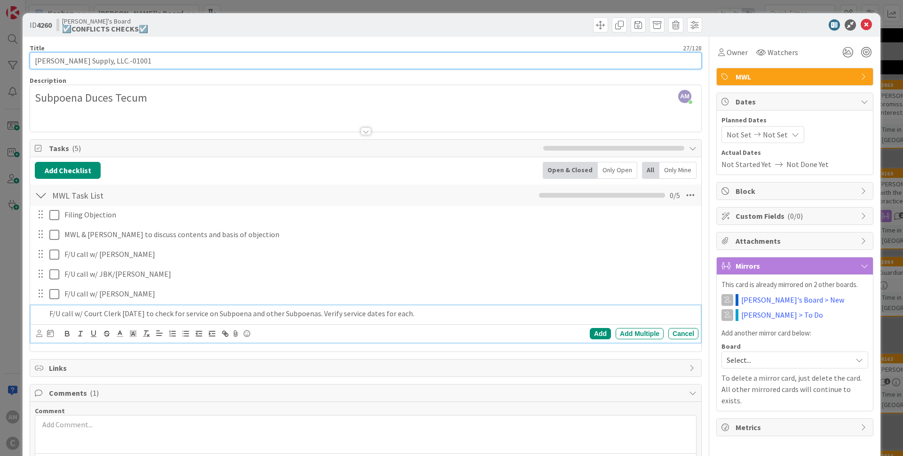
click at [177, 55] on input "[PERSON_NAME] Supply, LLC.-01001" at bounding box center [366, 60] width 672 height 17
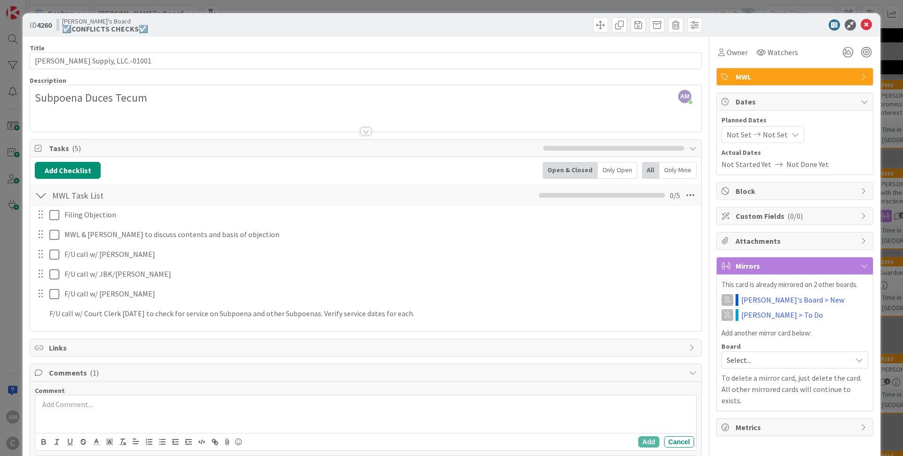
click at [147, 98] on div "Subpoena Duces Tecum" at bounding box center [365, 110] width 671 height 42
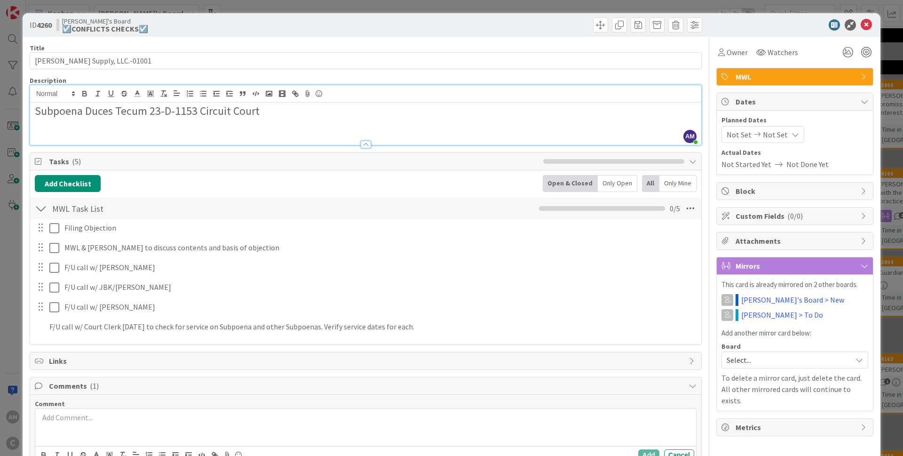
scroll to position [113, 0]
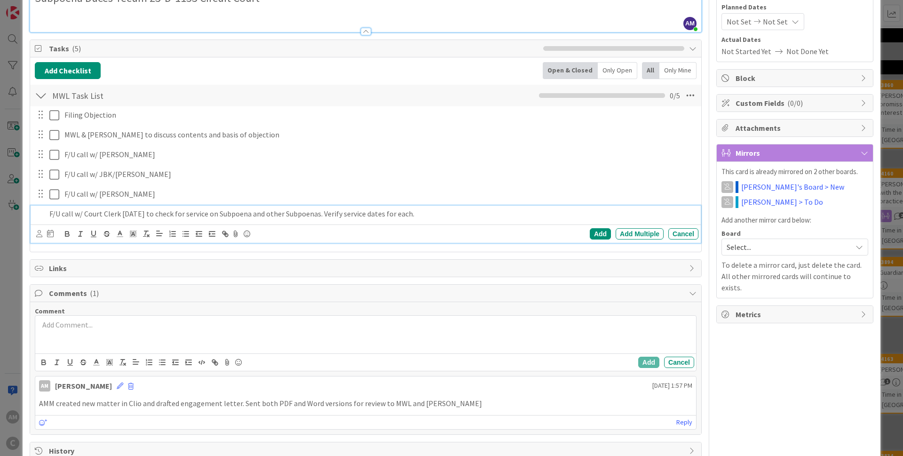
click at [142, 218] on p "F/U call w/ Court Clerk [DATE] to check for service on Subpoena and other Subpo…" at bounding box center [371, 213] width 645 height 11
click at [600, 237] on div "Add" at bounding box center [600, 233] width 21 height 11
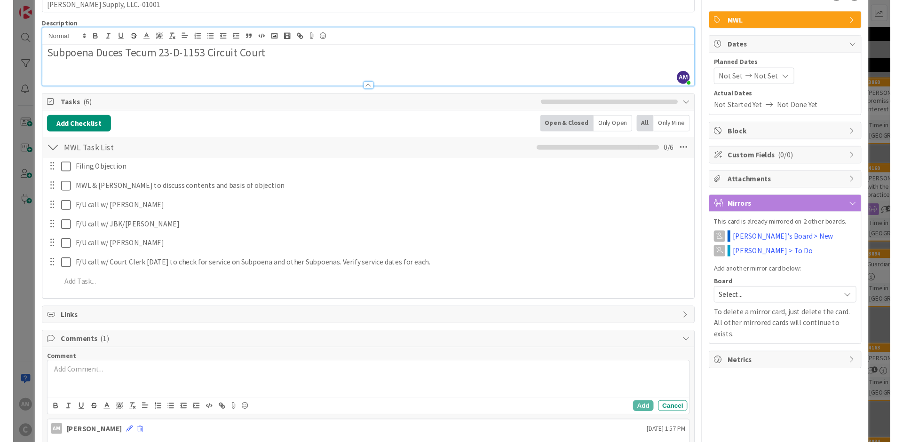
scroll to position [0, 0]
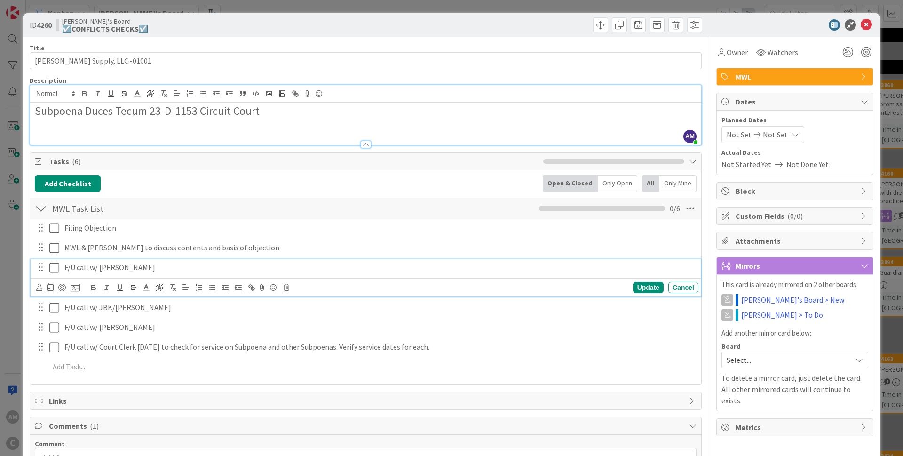
drag, startPoint x: 158, startPoint y: 269, endPoint x: 59, endPoint y: 268, distance: 98.8
click at [61, 268] on div "F/U call w/ [PERSON_NAME]" at bounding box center [380, 267] width 638 height 16
copy p "F/U call w/ [PERSON_NAME]"
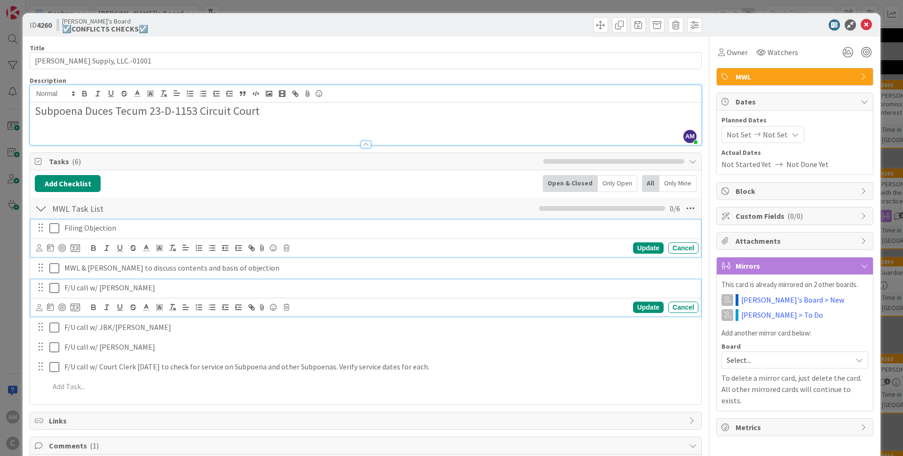
click at [244, 220] on div "Filing Objection" at bounding box center [380, 228] width 638 height 16
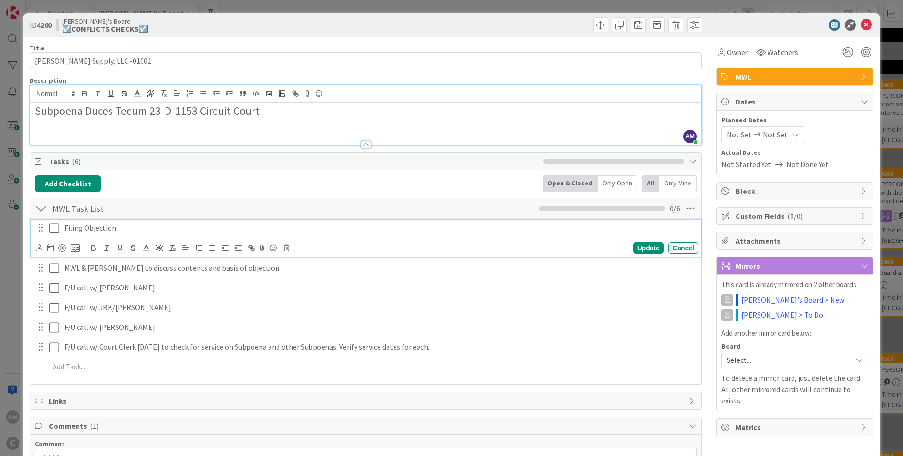
click at [486, 90] on div at bounding box center [365, 93] width 671 height 17
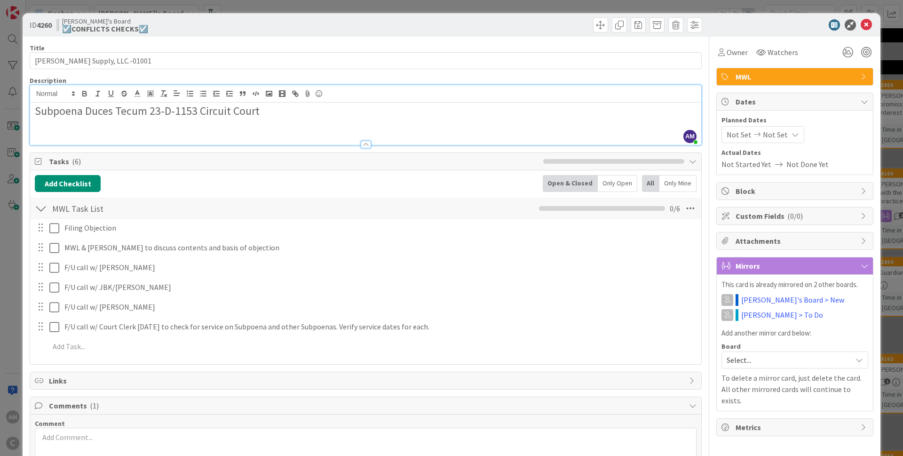
click at [443, 118] on div "Subpoena Duces Tecum 23-D-1153 Circuit Court" at bounding box center [365, 124] width 671 height 42
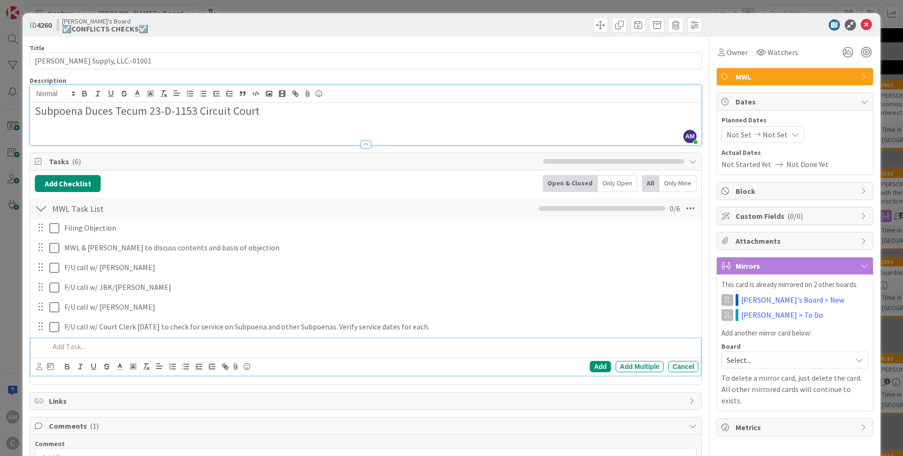
click at [68, 347] on p at bounding box center [371, 346] width 645 height 11
click at [600, 370] on div "Add" at bounding box center [600, 366] width 21 height 11
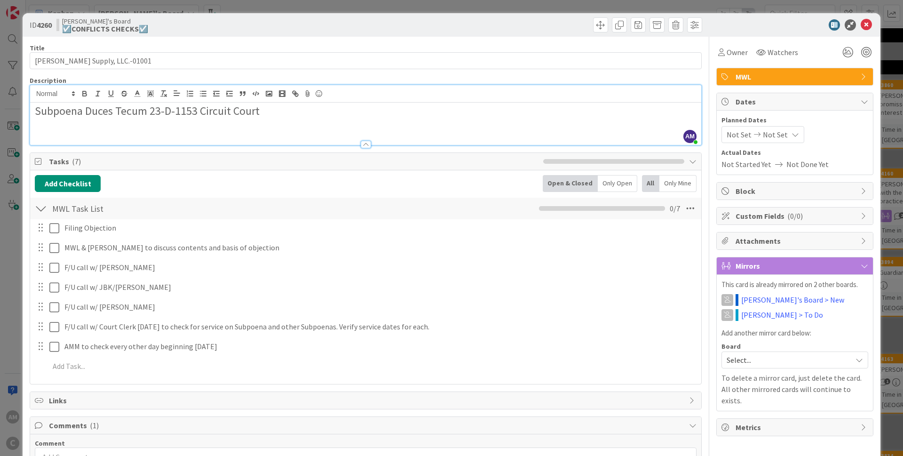
click at [40, 227] on div at bounding box center [40, 228] width 12 height 14
drag, startPoint x: 33, startPoint y: 228, endPoint x: 155, endPoint y: 357, distance: 177.6
click at [155, 357] on div "Filing Objection Update Cancel MWL & [PERSON_NAME] to discuss contents and basi…" at bounding box center [366, 298] width 662 height 159
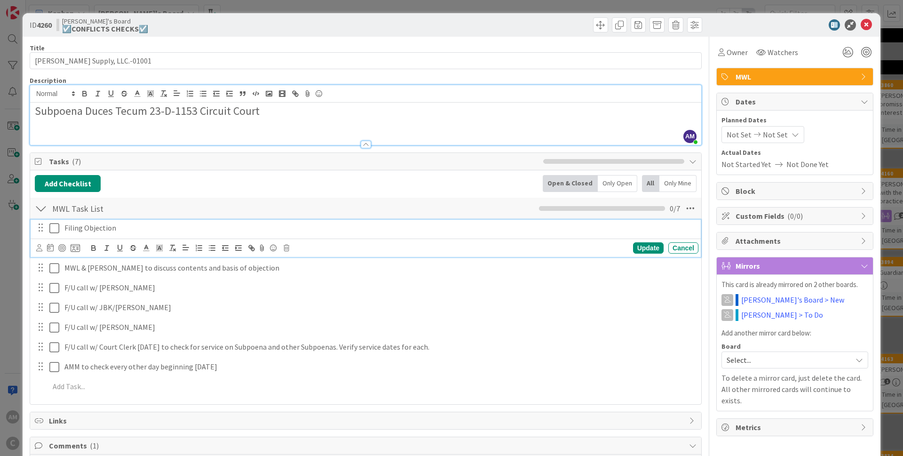
click at [167, 199] on div "MWL Task List Checklist Name 13 / 64 MWL Task List 0 / 7" at bounding box center [365, 208] width 671 height 22
drag, startPoint x: 64, startPoint y: 229, endPoint x: 289, endPoint y: 400, distance: 282.5
click at [289, 236] on div "Filing Objection" at bounding box center [380, 228] width 638 height 16
click at [207, 182] on div "Add Checklist Back Open & Closed Only Open All Only Mine" at bounding box center [366, 183] width 662 height 17
